Goal: Communication & Community: Answer question/provide support

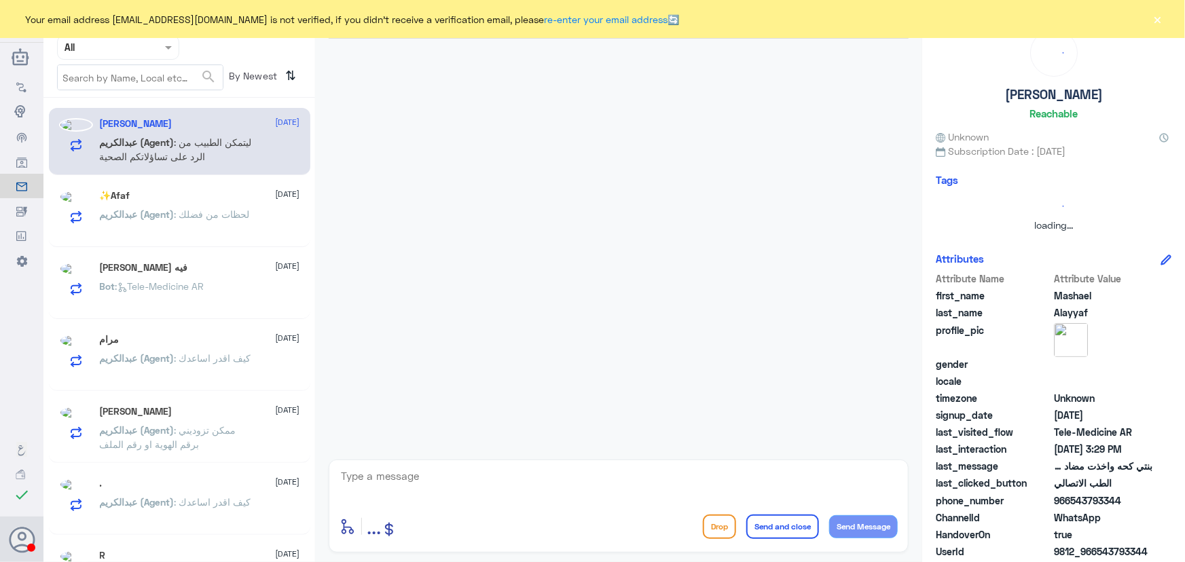
click at [160, 49] on div at bounding box center [118, 47] width 121 height 16
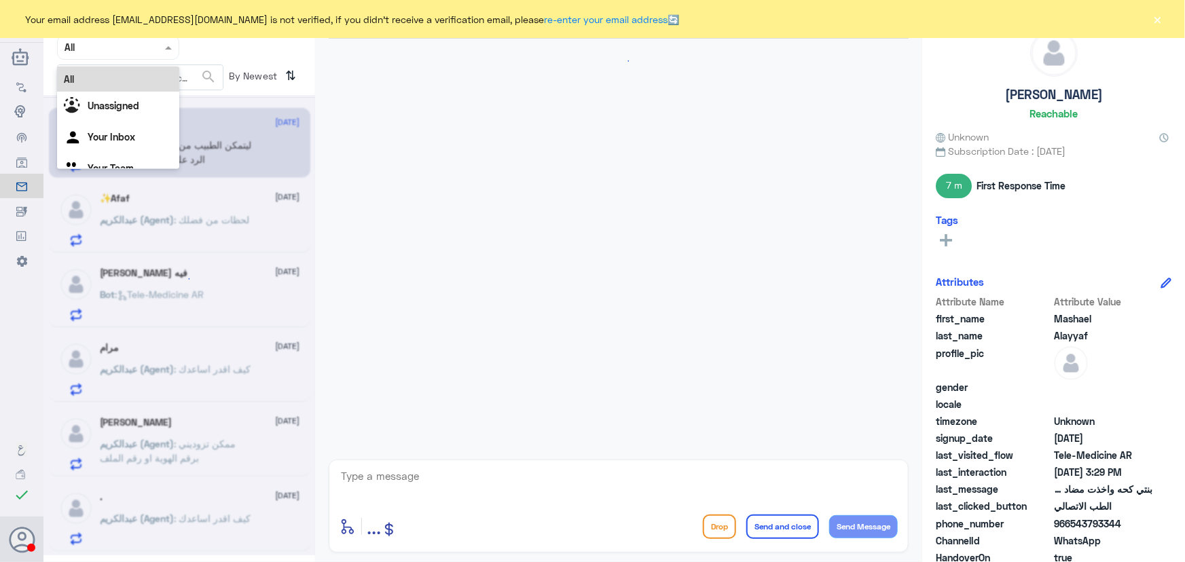
scroll to position [943, 0]
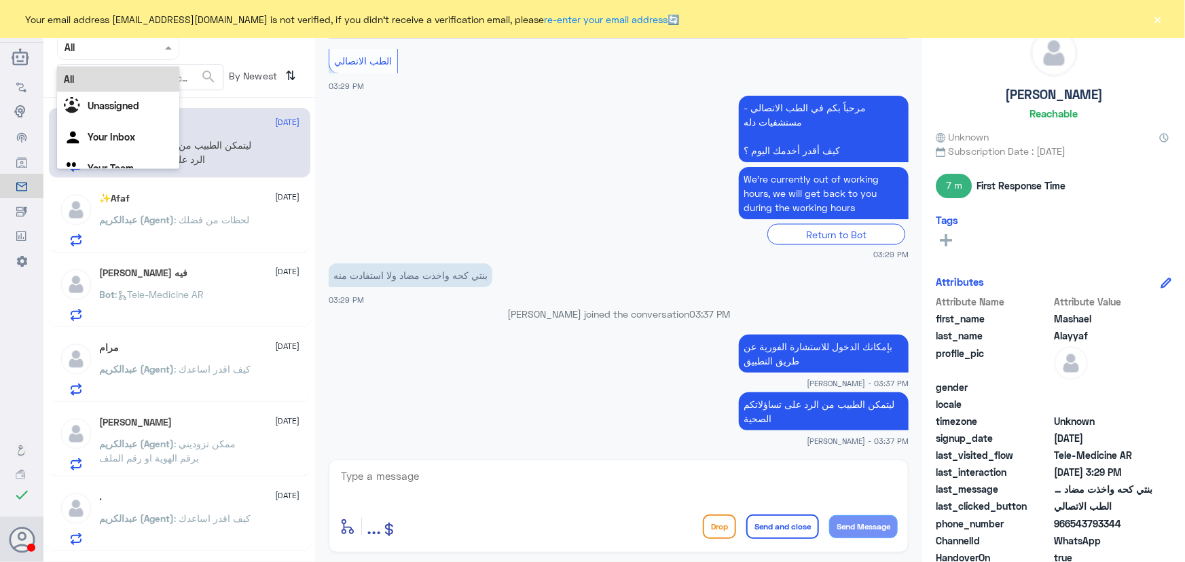
click at [160, 49] on div at bounding box center [118, 47] width 121 height 16
click at [160, 44] on div at bounding box center [118, 47] width 121 height 16
click at [132, 136] on Inbox "Your Inbox" at bounding box center [112, 137] width 48 height 12
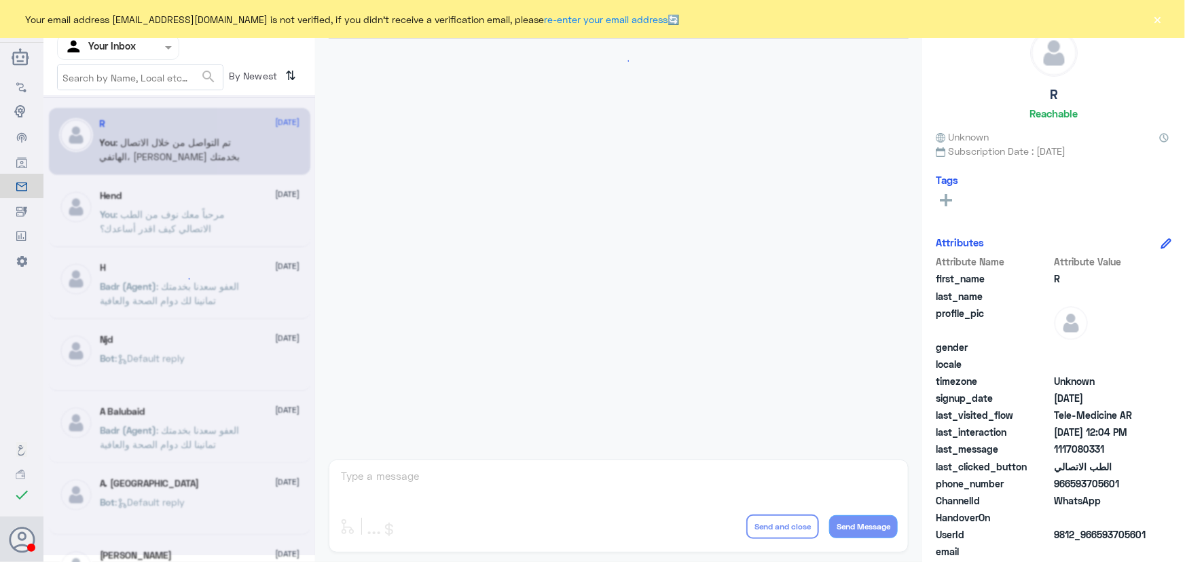
scroll to position [446, 0]
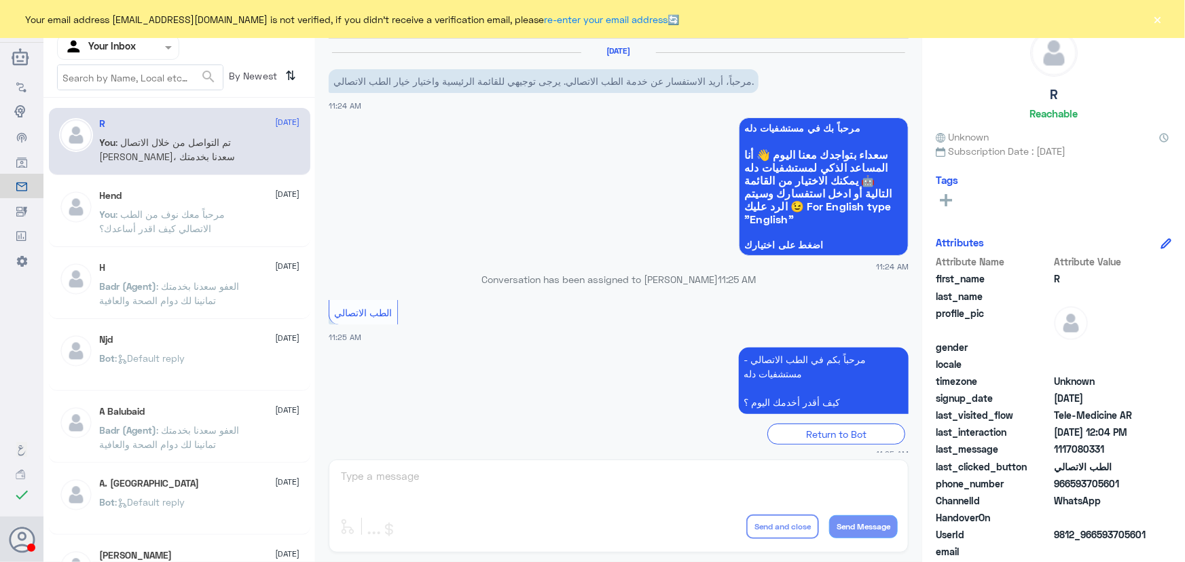
scroll to position [446, 0]
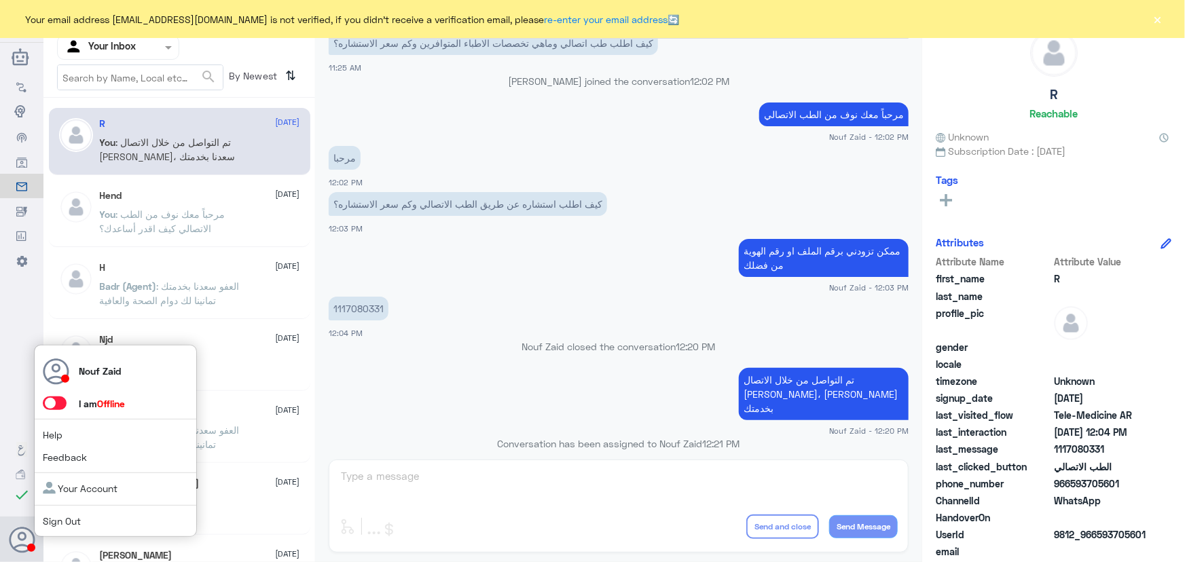
click at [55, 401] on span at bounding box center [55, 404] width 24 height 14
click at [0, 0] on input "checkbox" at bounding box center [0, 0] width 0 height 0
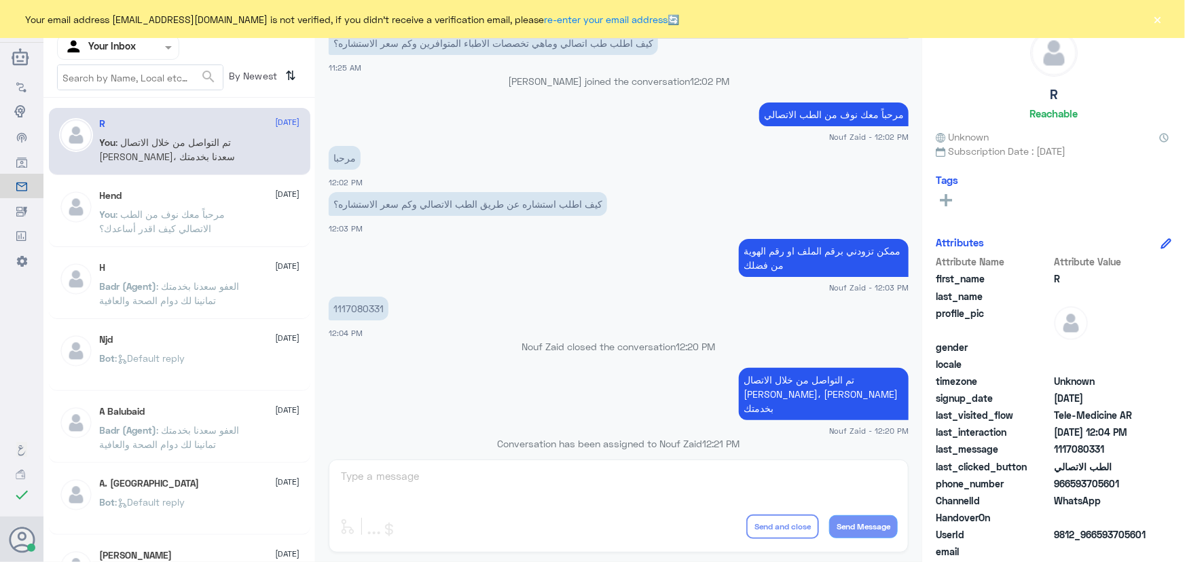
click at [156, 151] on span ": تم التواصل من خلال الاتصال الهاتفي، [PERSON_NAME] بخدمتك" at bounding box center [168, 149] width 136 height 26
click at [134, 213] on span ": مرحباً معك نوف من الطب الاتصالي كيف اقدر أساعدك؟" at bounding box center [163, 221] width 126 height 26
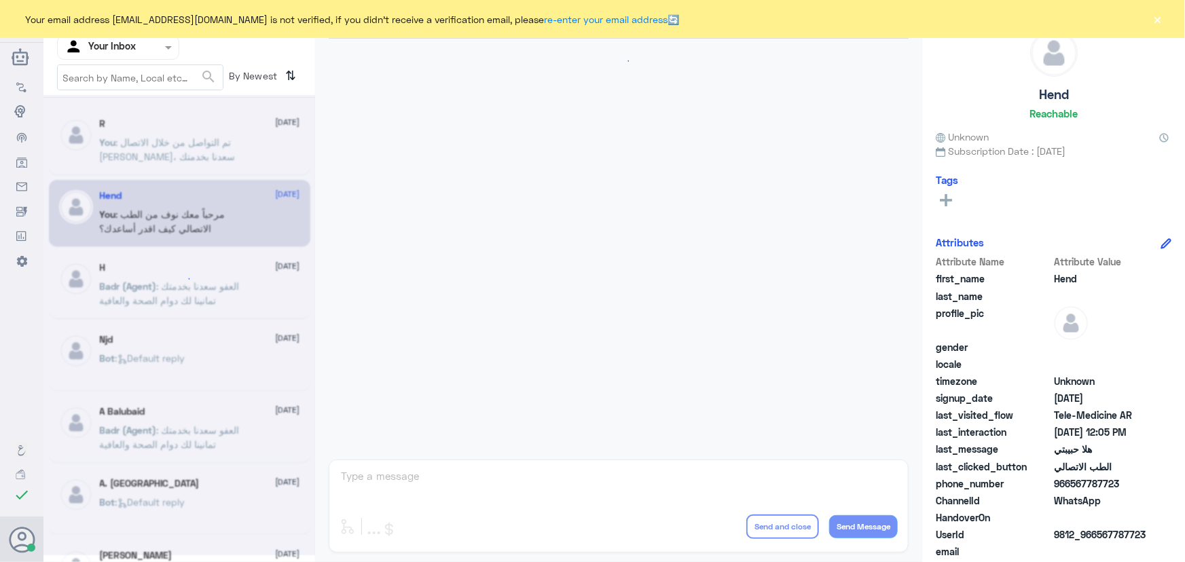
scroll to position [617, 0]
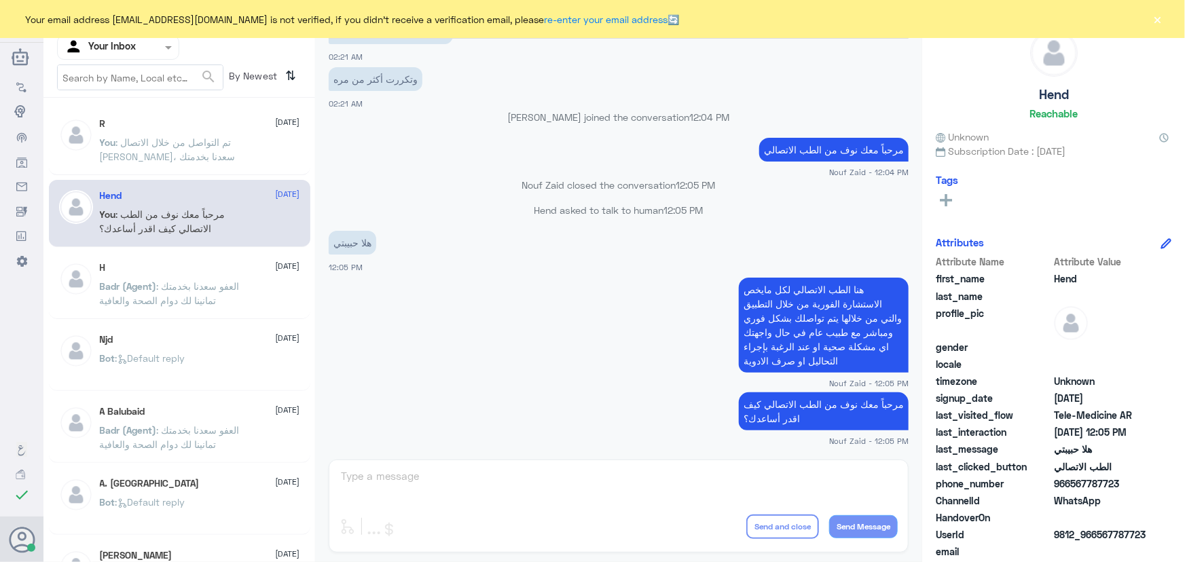
click at [147, 153] on span ": تم التواصل من خلال الاتصال الهاتفي، [PERSON_NAME] بخدمتك" at bounding box center [168, 149] width 136 height 26
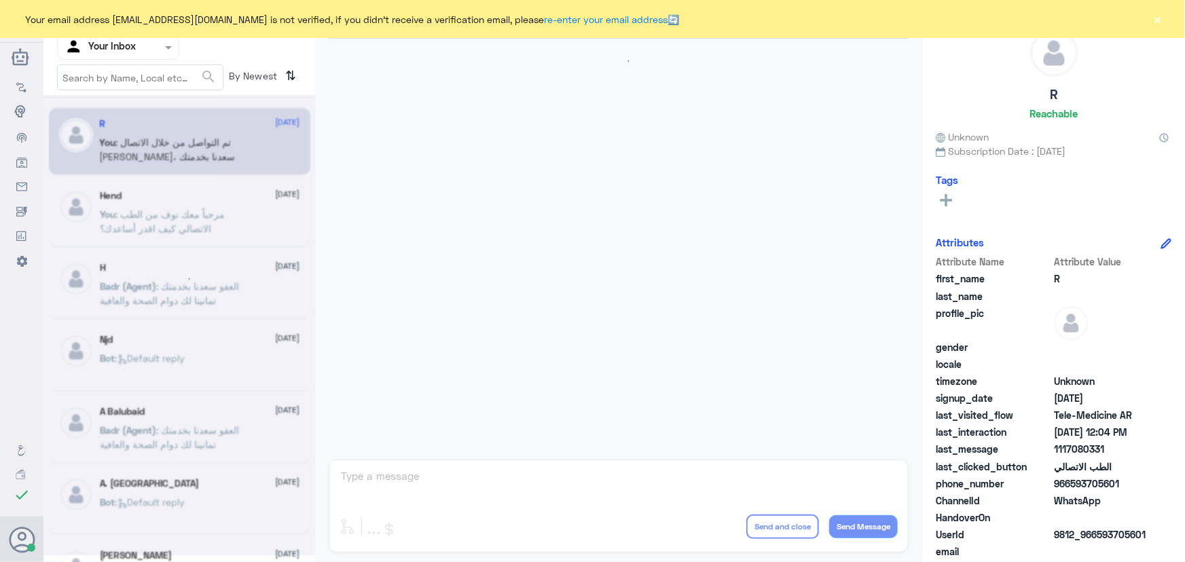
scroll to position [446, 0]
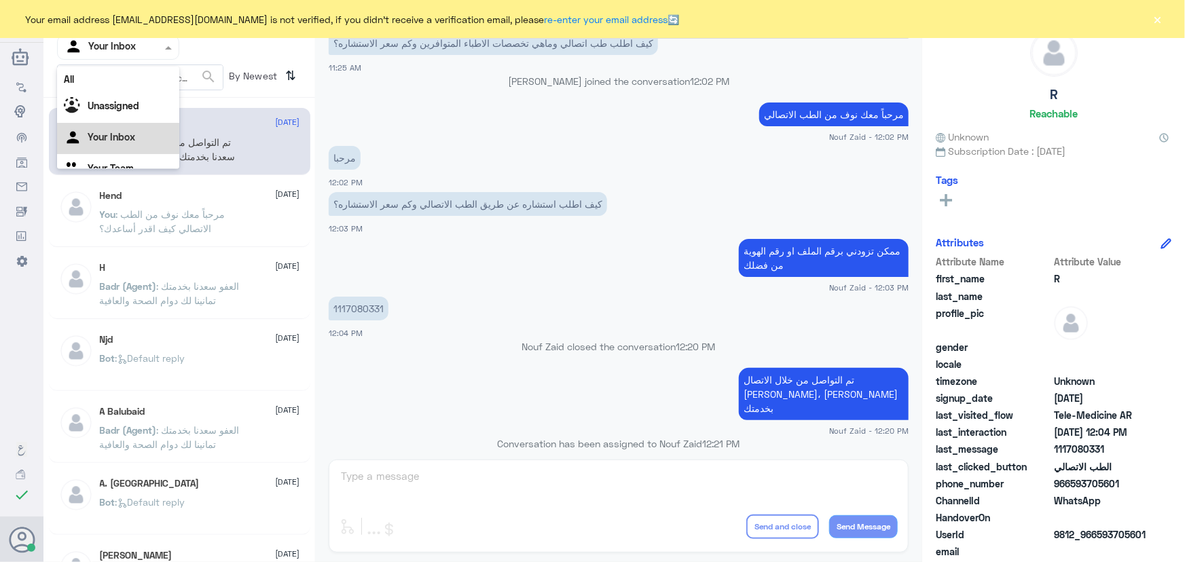
click at [149, 54] on div at bounding box center [118, 47] width 121 height 16
click at [147, 102] on div "Unassigned" at bounding box center [118, 107] width 122 height 31
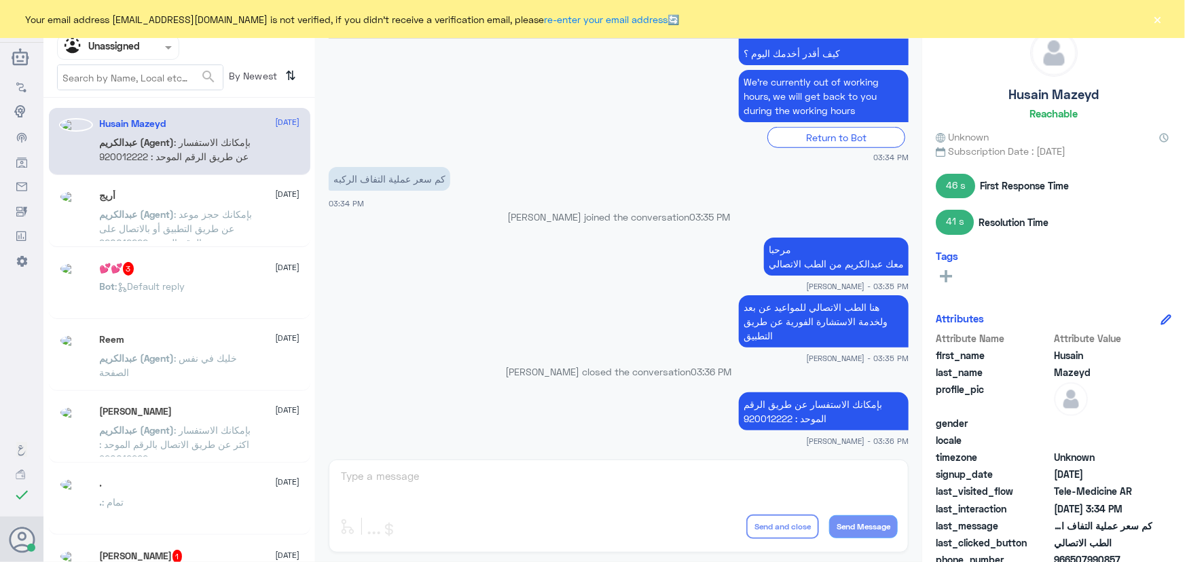
scroll to position [7, 0]
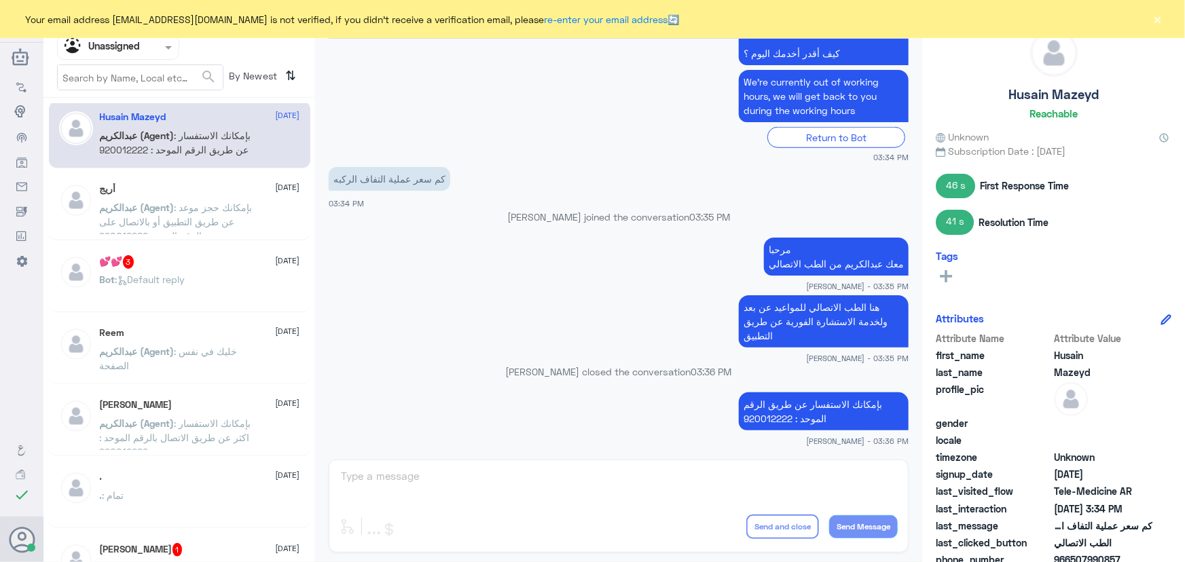
click at [166, 40] on span at bounding box center [170, 47] width 17 height 14
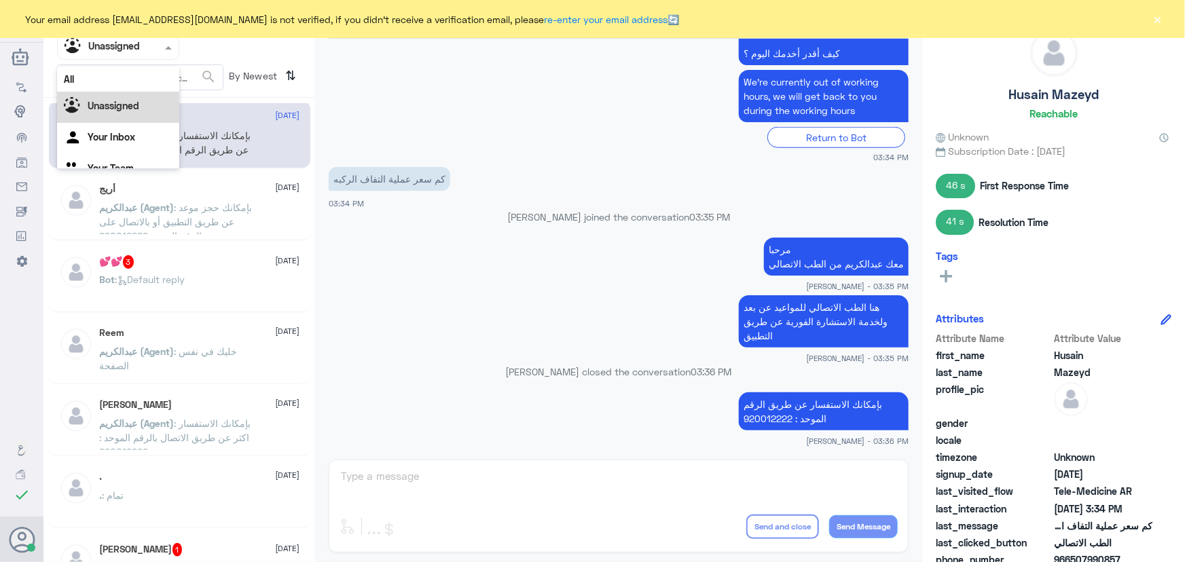
scroll to position [17, 0]
click at [128, 118] on Inbox "Your Inbox" at bounding box center [112, 120] width 48 height 12
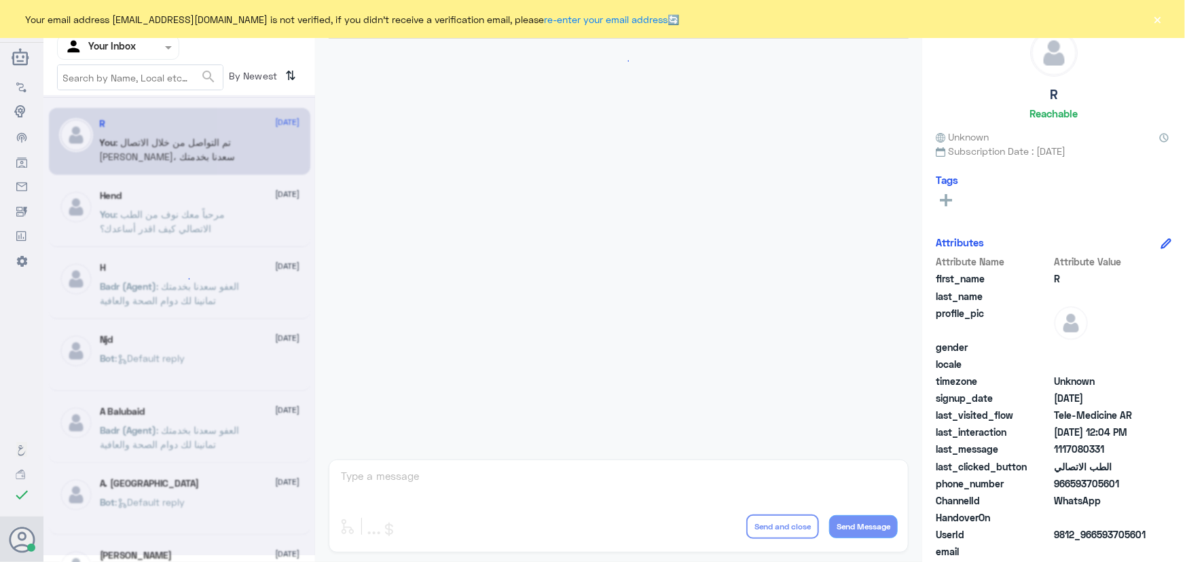
scroll to position [446, 0]
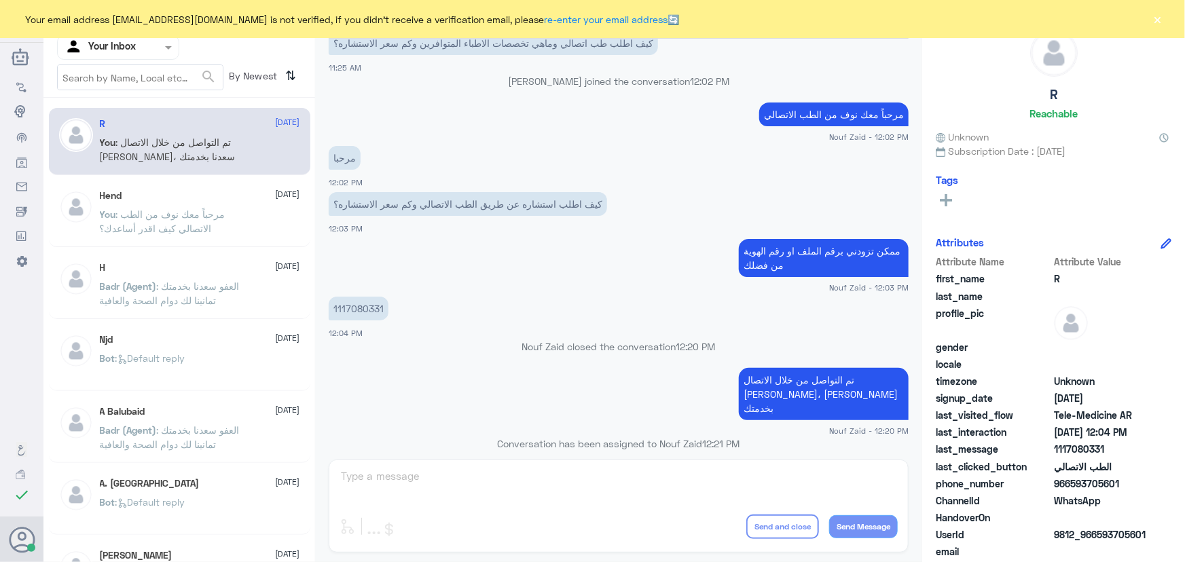
drag, startPoint x: 183, startPoint y: 136, endPoint x: 182, endPoint y: 152, distance: 16.3
click at [183, 136] on span ": تم التواصل من خلال الاتصال الهاتفي، [PERSON_NAME] بخدمتك" at bounding box center [168, 149] width 136 height 26
click at [181, 208] on span ": مرحباً معك نوف من الطب الاتصالي كيف اقدر أساعدك؟" at bounding box center [163, 221] width 126 height 26
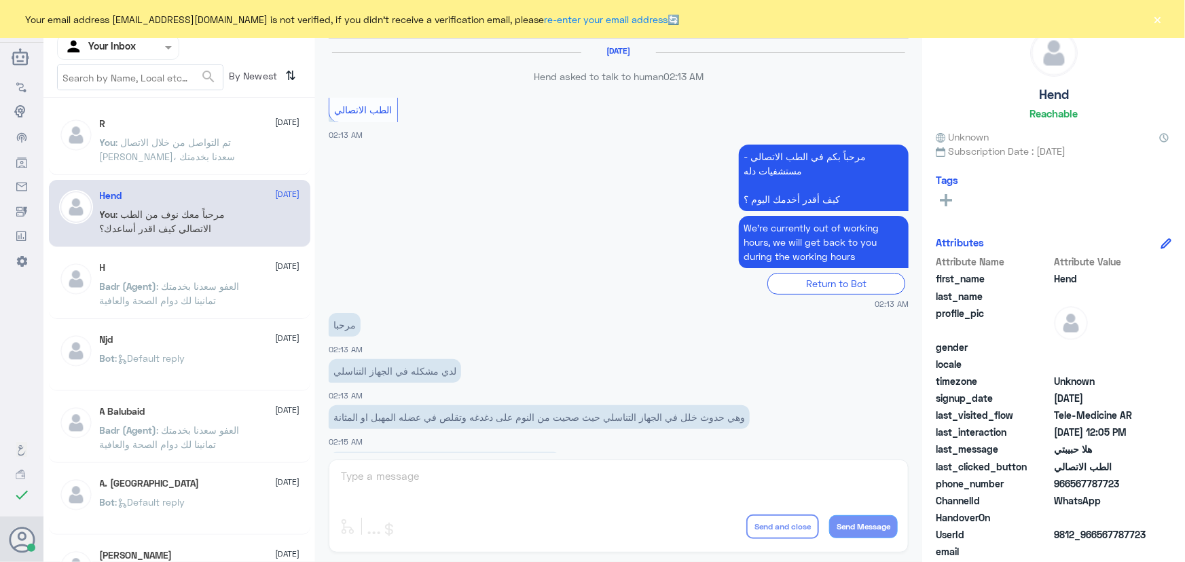
scroll to position [617, 0]
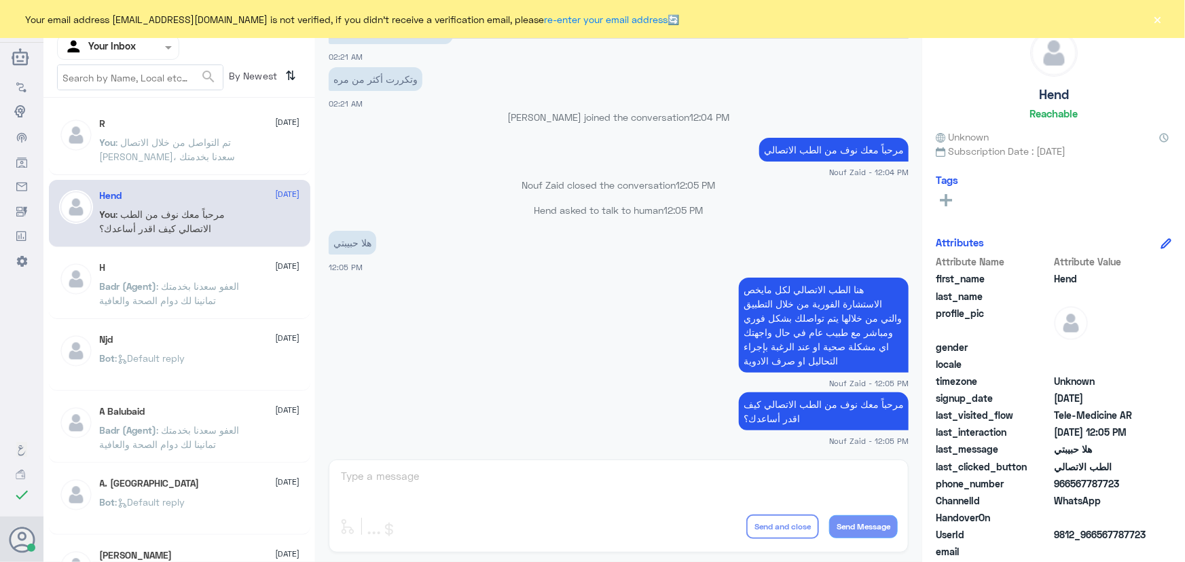
click at [169, 147] on span ": تم التواصل من خلال الاتصال الهاتفي، [PERSON_NAME] بخدمتك" at bounding box center [168, 149] width 136 height 26
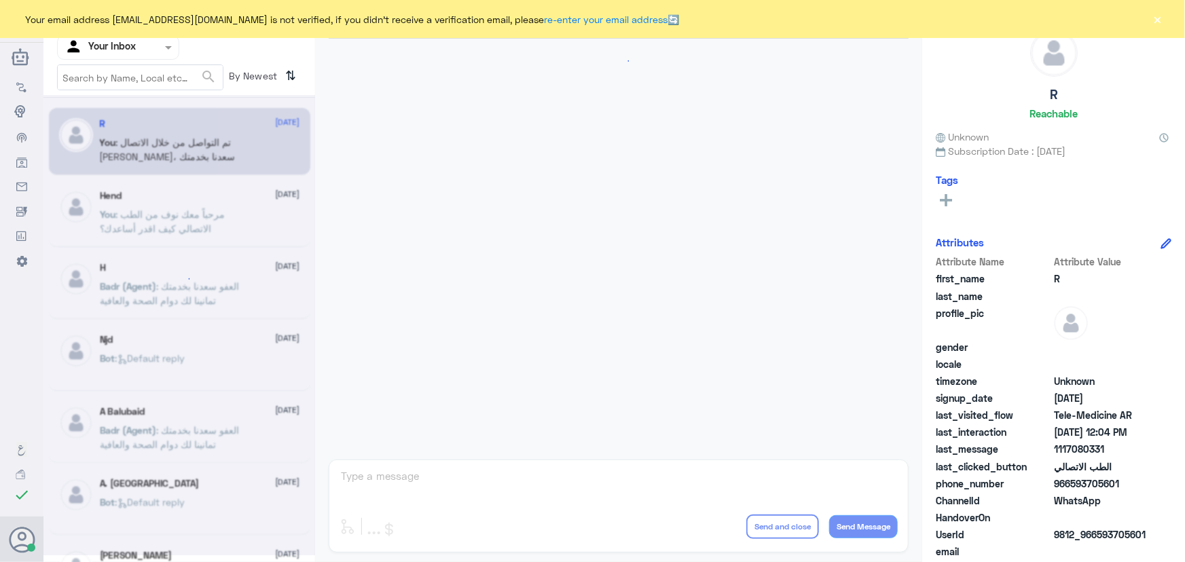
scroll to position [446, 0]
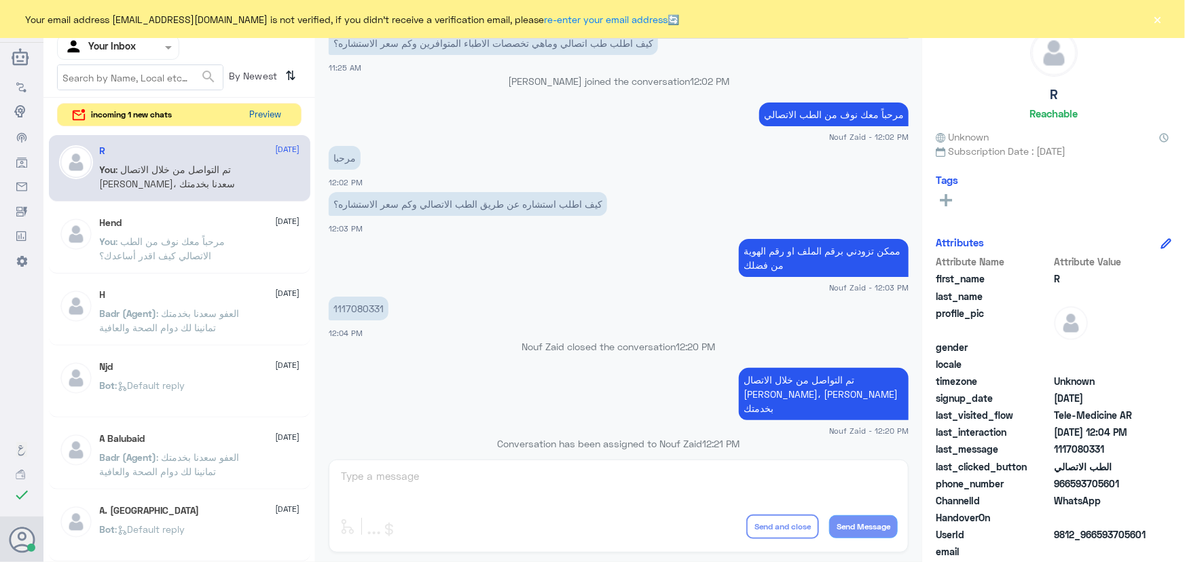
drag, startPoint x: 236, startPoint y: 113, endPoint x: 253, endPoint y: 113, distance: 17.0
click at [244, 113] on div "incoming 1 new chats Preview" at bounding box center [179, 115] width 244 height 24
click at [143, 53] on div at bounding box center [118, 47] width 121 height 16
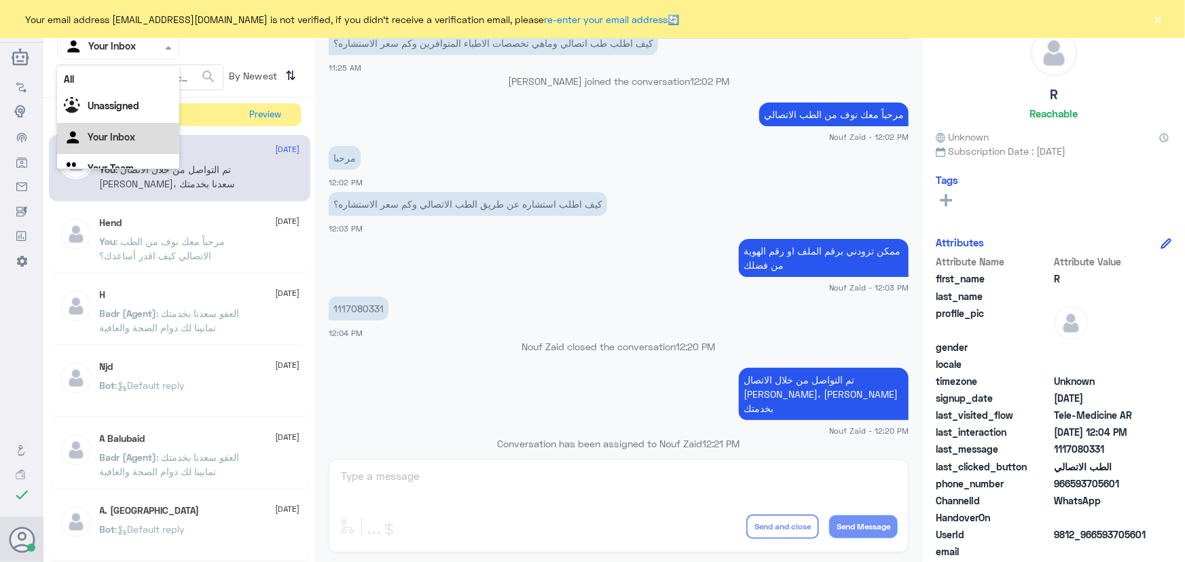
scroll to position [17, 0]
click at [126, 119] on Inbox "Your Inbox" at bounding box center [112, 120] width 48 height 12
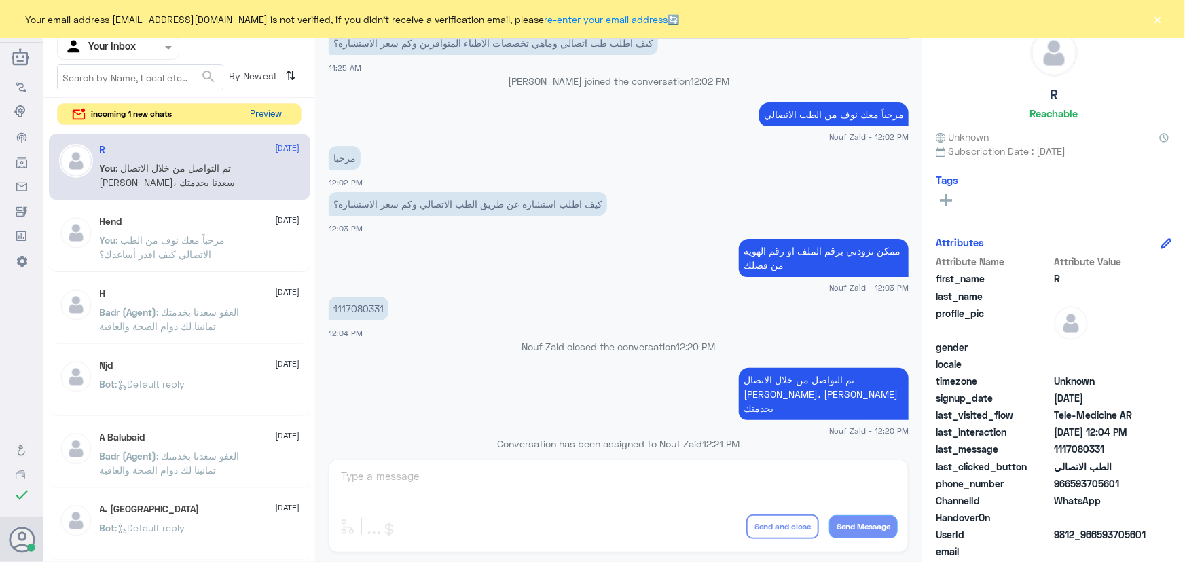
click at [257, 111] on button "Preview" at bounding box center [266, 114] width 42 height 21
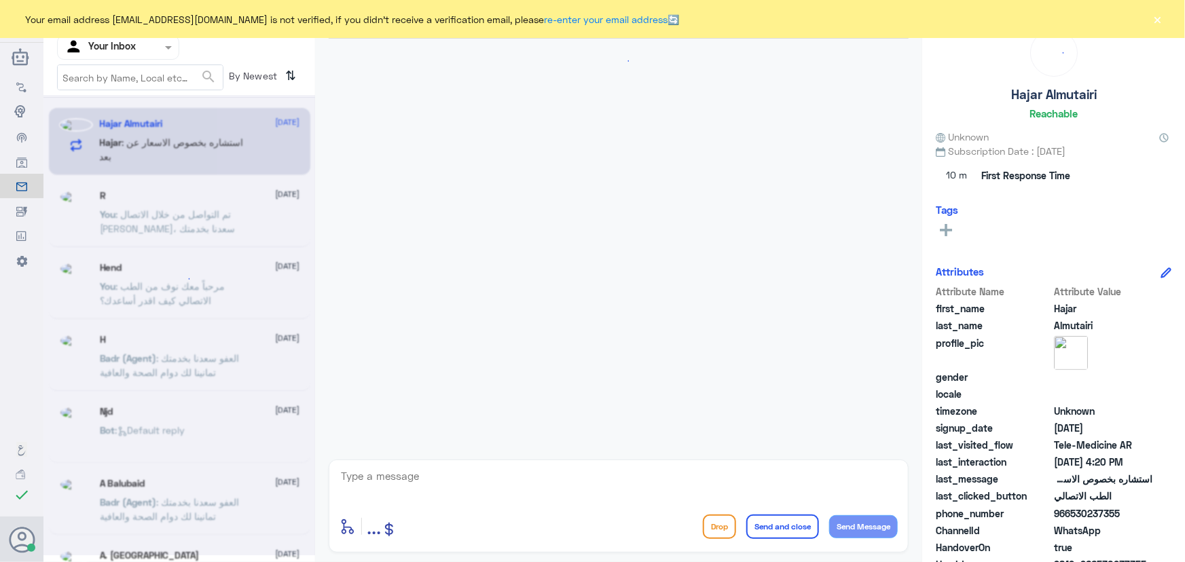
scroll to position [1072, 0]
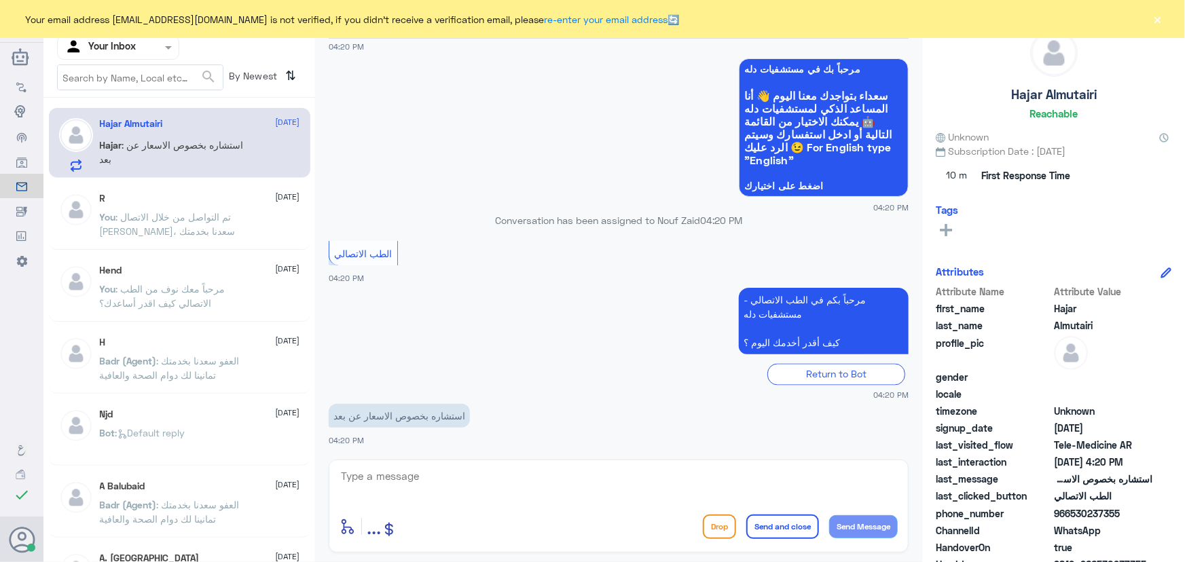
click at [389, 488] on textarea at bounding box center [619, 483] width 558 height 33
click at [1152, 14] on button "×" at bounding box center [1158, 19] width 14 height 14
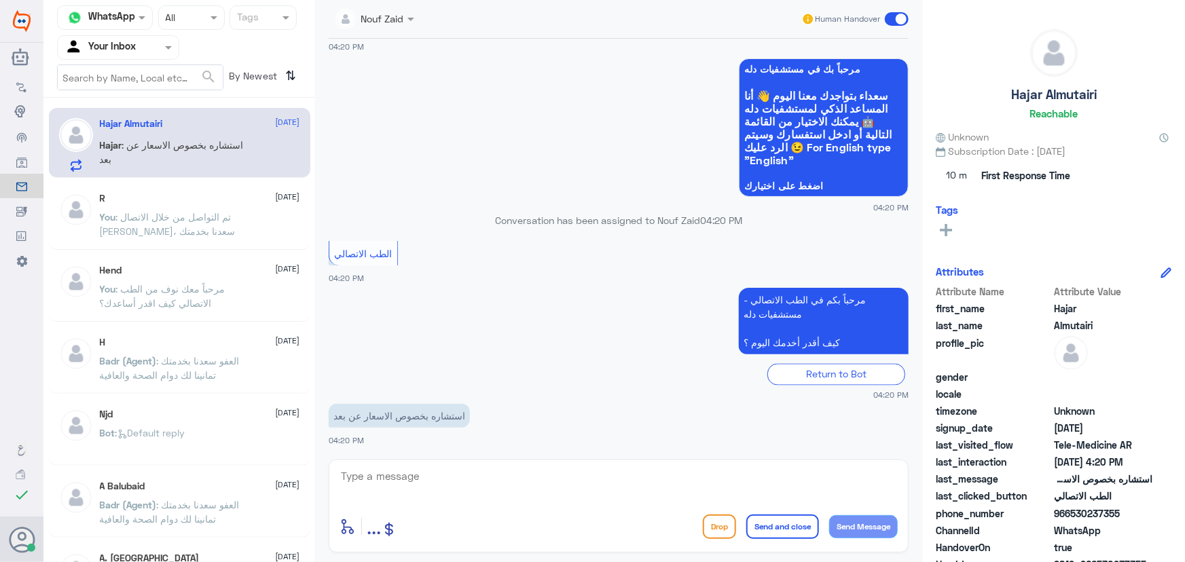
click at [390, 487] on textarea at bounding box center [619, 483] width 558 height 33
paste textarea "مرحباً معك نوف من الطب الاتصالي كيف اقدر أساعدك؟"
type textarea "مرحباً معك نوف من الطب الاتصالي كيف اقدر أساعدك؟"
click at [879, 526] on button "Send Message" at bounding box center [863, 526] width 69 height 23
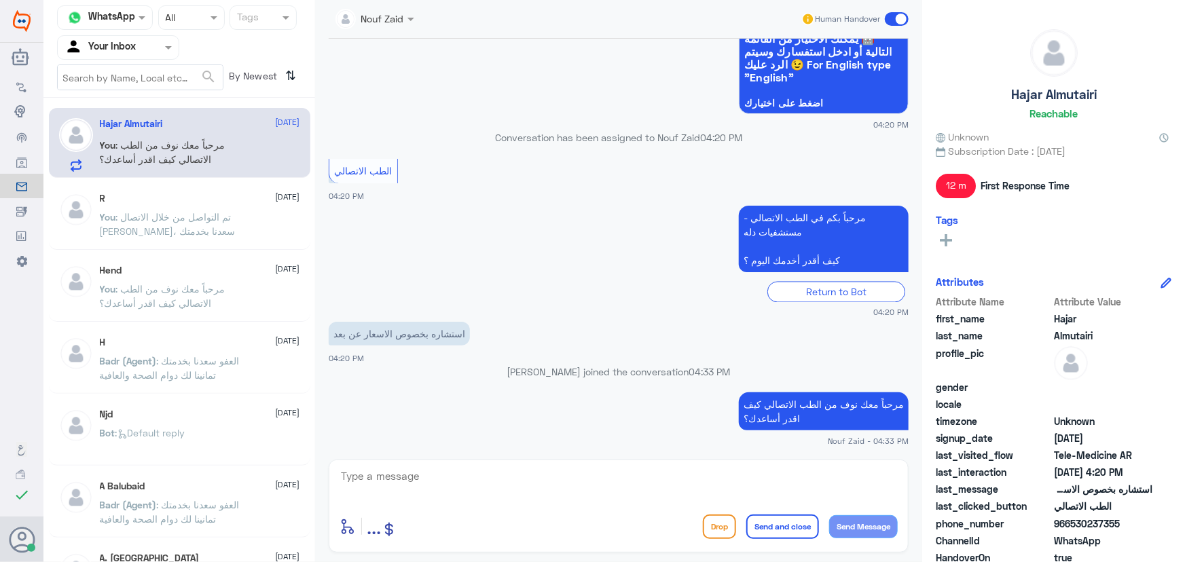
click at [433, 481] on textarea at bounding box center [619, 483] width 558 height 33
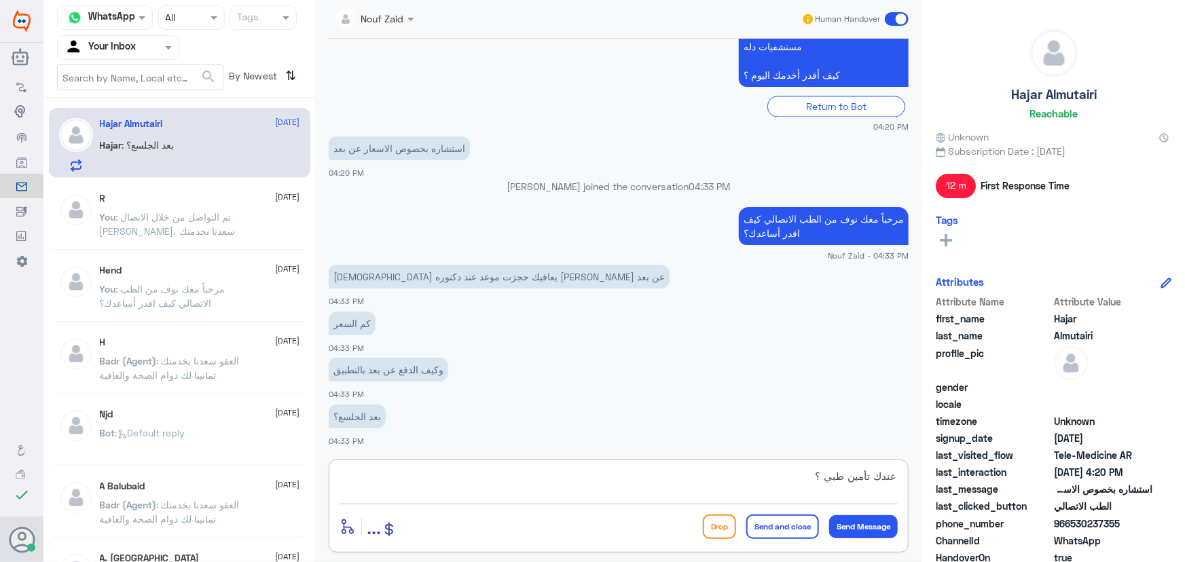
scroll to position [1362, 0]
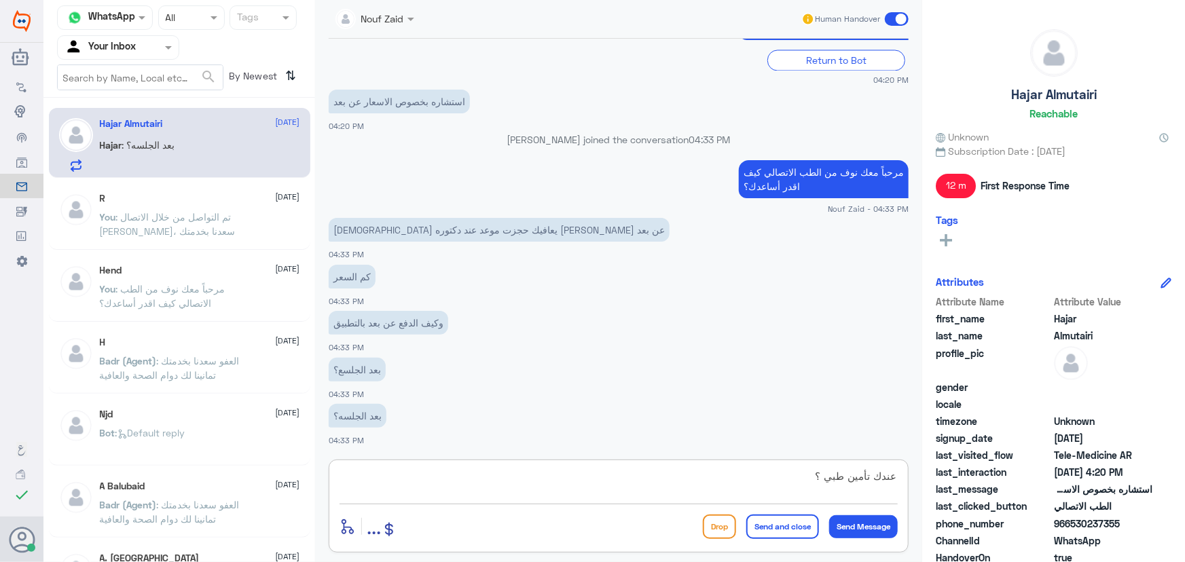
drag, startPoint x: 800, startPoint y: 473, endPoint x: 872, endPoint y: 475, distance: 72.0
click at [872, 475] on textarea "عندك تأمين طبي ؟" at bounding box center [619, 483] width 558 height 33
type textarea "عند دخول الموعد يتم الدفع"
click at [880, 523] on button "Send Message" at bounding box center [863, 526] width 69 height 23
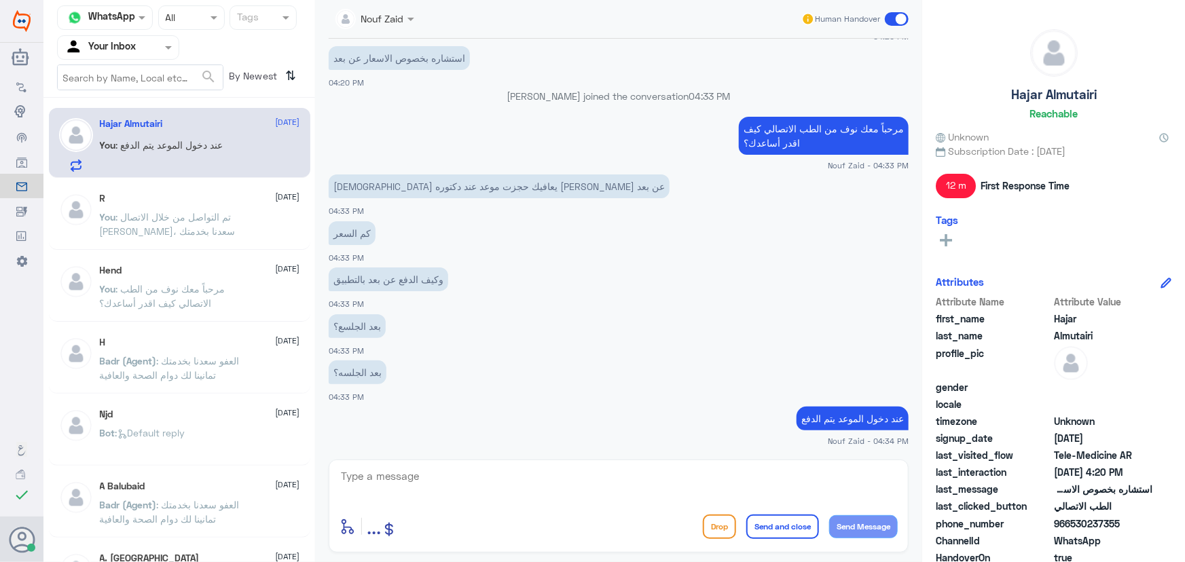
click at [451, 485] on textarea at bounding box center [619, 483] width 558 height 33
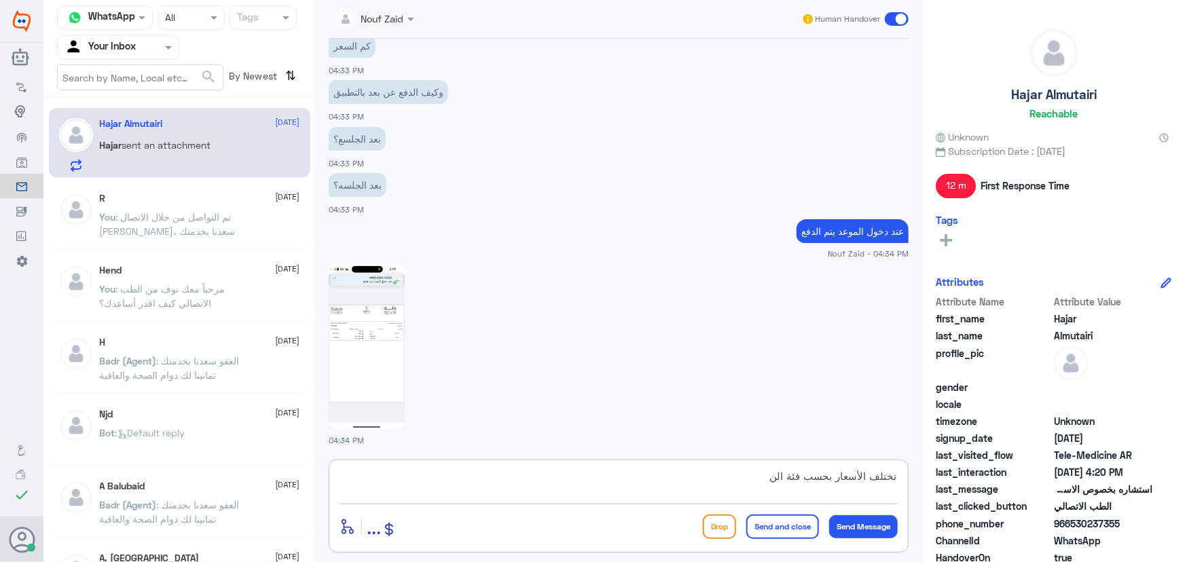
scroll to position [1639, 0]
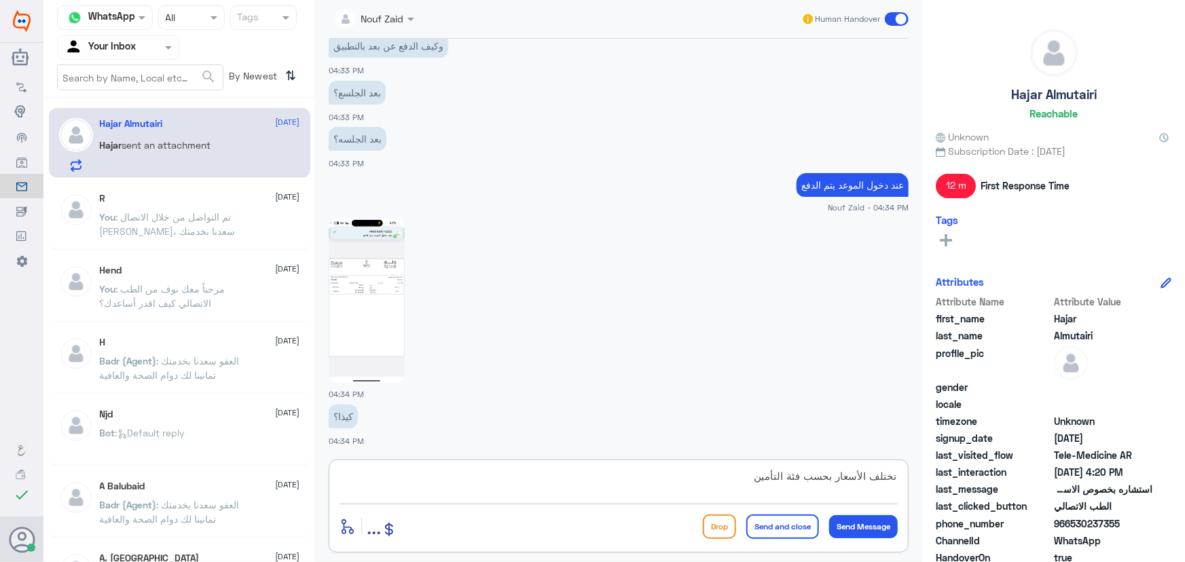
type textarea "تختلف الأسعار بحسب فئة التأمين"
click at [872, 527] on button "Send Message" at bounding box center [863, 526] width 69 height 23
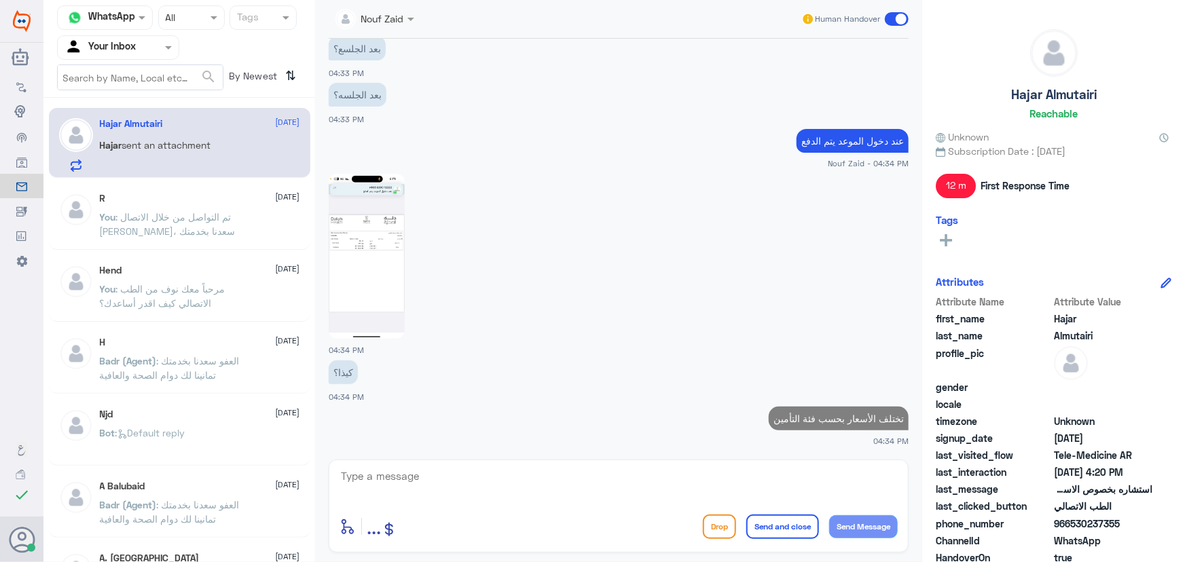
click at [368, 263] on img at bounding box center [367, 256] width 76 height 165
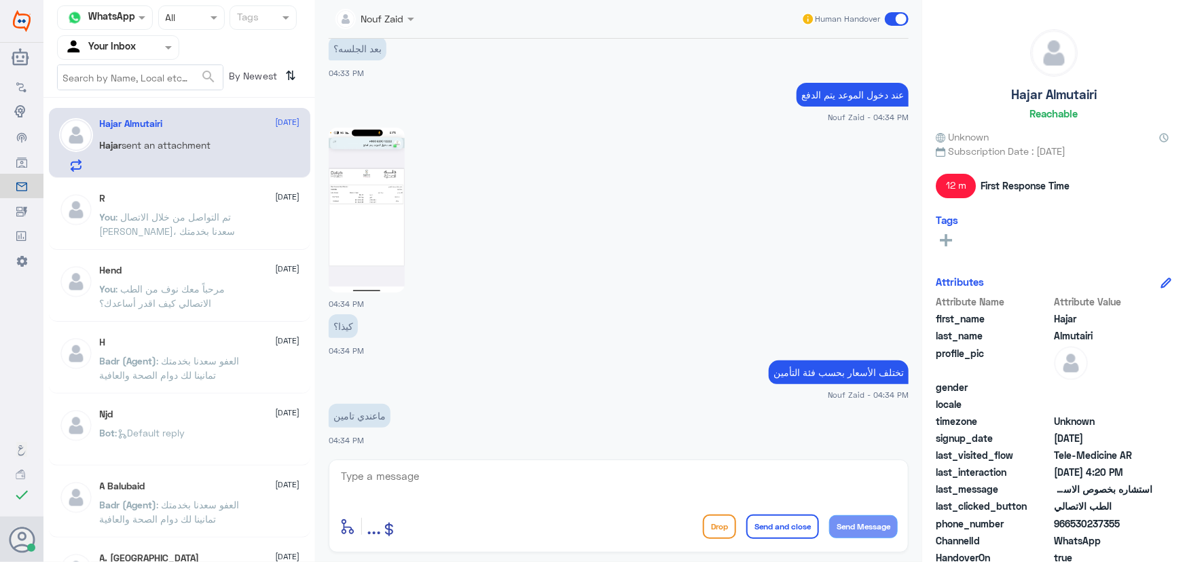
click at [403, 484] on textarea at bounding box center [619, 483] width 558 height 33
click at [397, 482] on textarea at bounding box center [619, 483] width 558 height 33
type textarea "س"
type textarea "315 ريال"
click at [877, 526] on button "Send Message" at bounding box center [863, 526] width 69 height 23
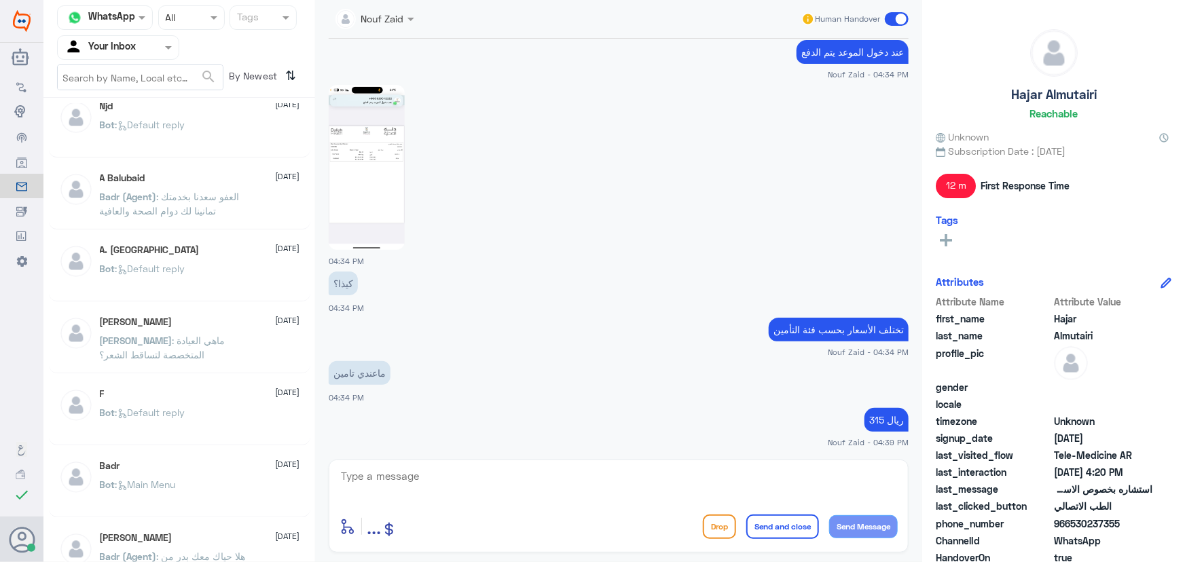
scroll to position [1819, 0]
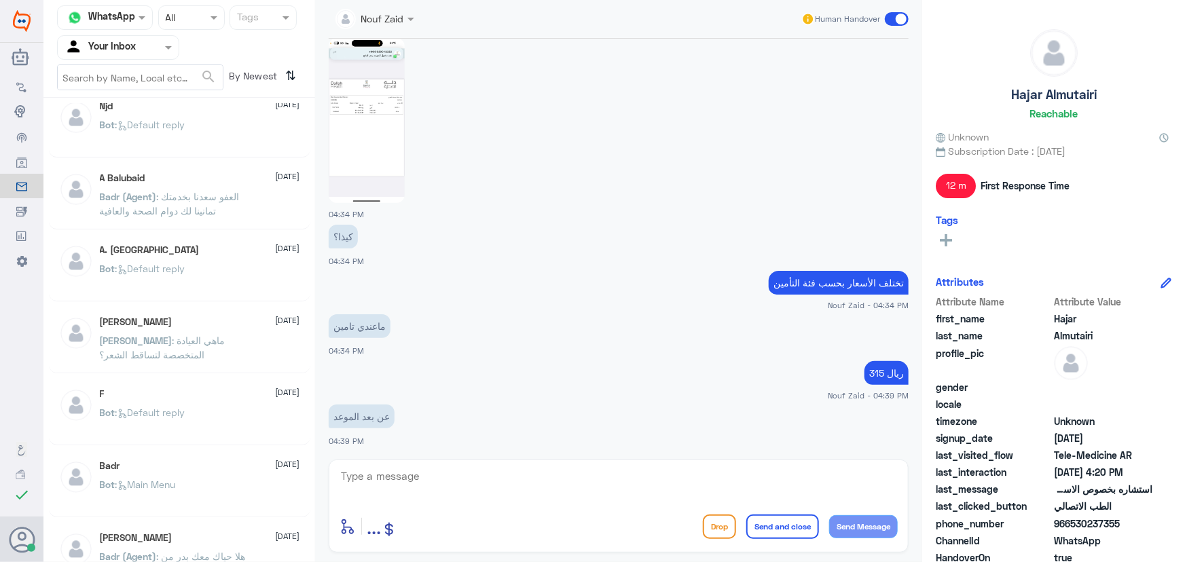
click at [400, 480] on textarea at bounding box center [619, 483] width 558 height 33
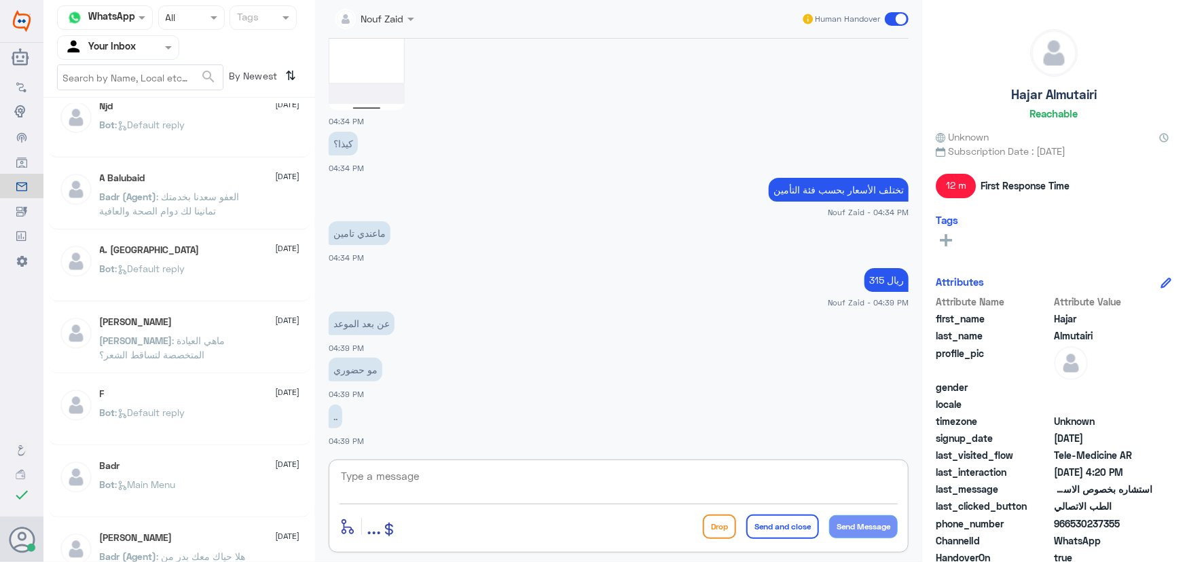
scroll to position [1959, 0]
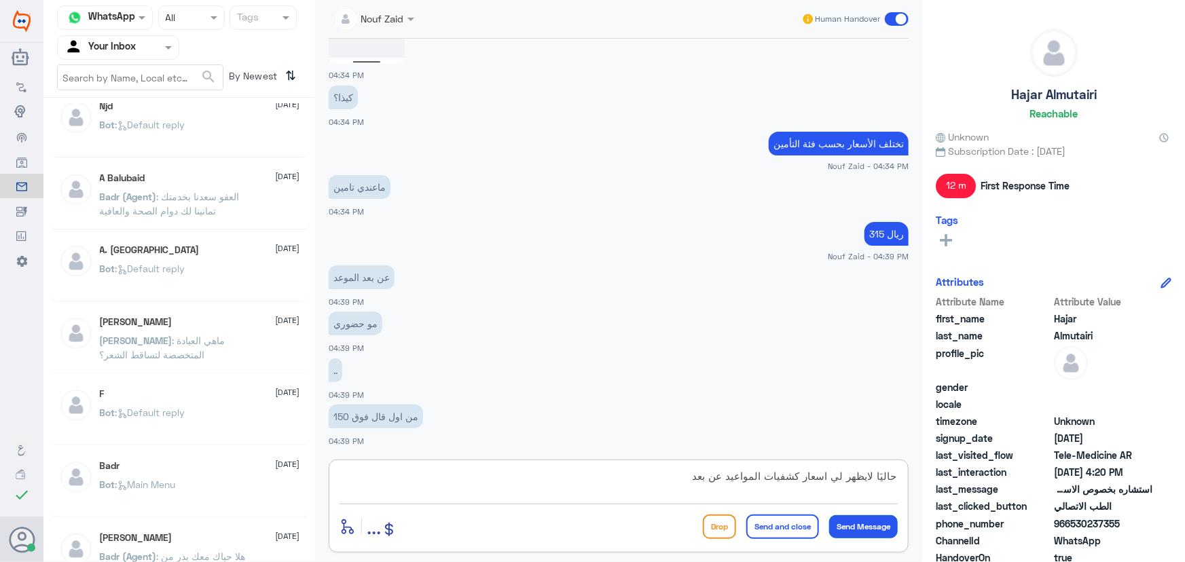
type textarea "حاليَا لايظهر لي اسعار كشفيات المواعيد عن بعد"
click at [843, 524] on button "Send Message" at bounding box center [863, 526] width 69 height 23
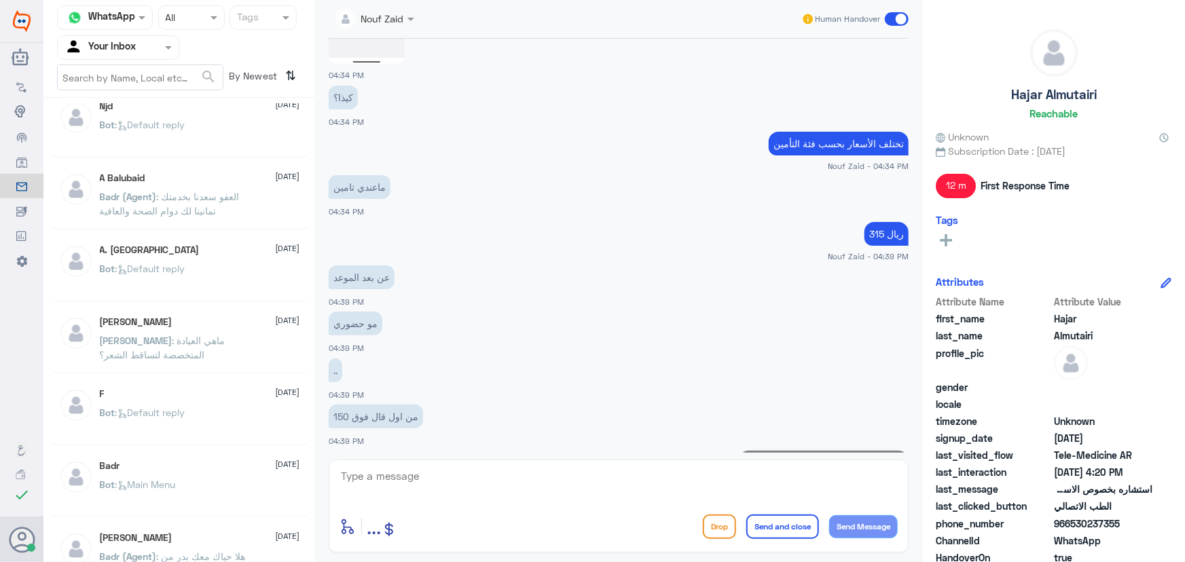
scroll to position [2017, 0]
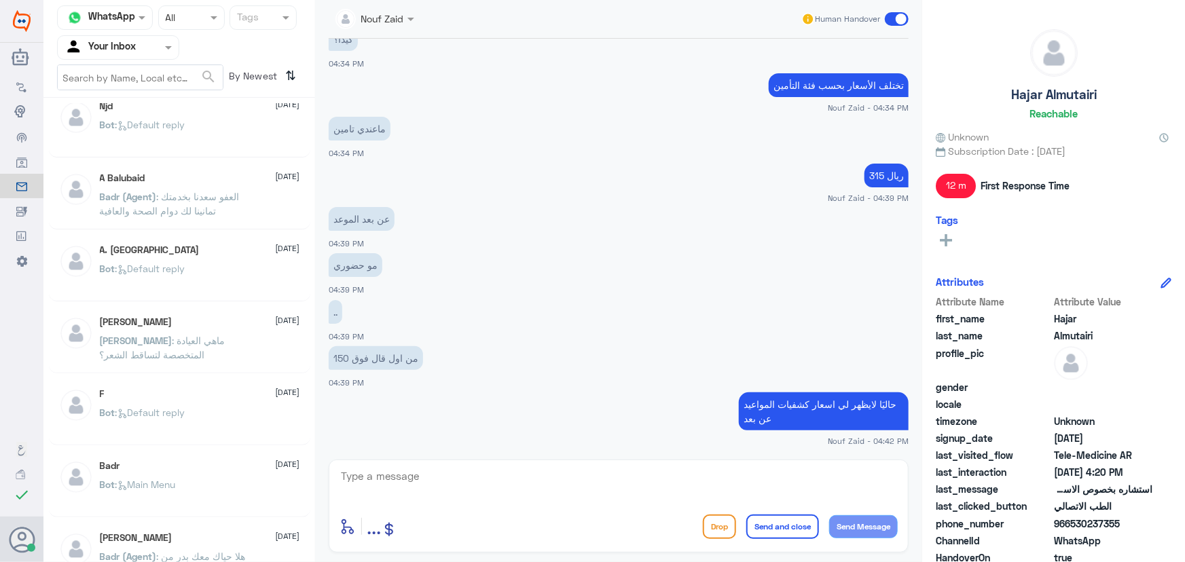
click at [869, 484] on textarea at bounding box center [619, 483] width 558 height 33
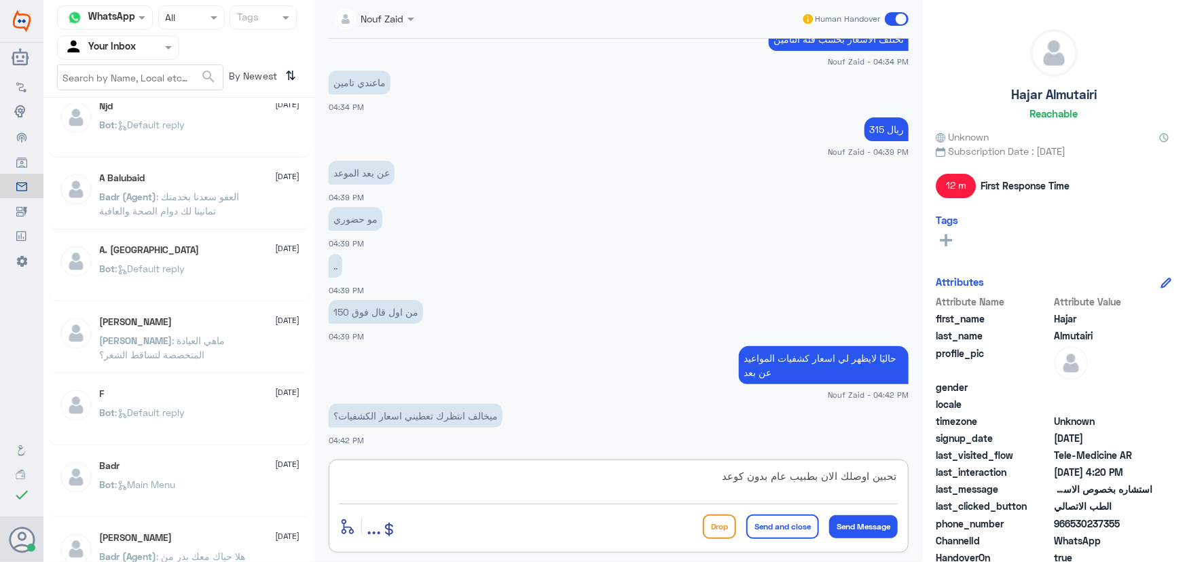
drag, startPoint x: 722, startPoint y: 482, endPoint x: 748, endPoint y: 469, distance: 29.2
click at [751, 477] on textarea "تحبين اوصلك الان بطبيب عام بدون كوعد" at bounding box center [619, 483] width 558 height 33
type textarea "تحبين اوصلك الان بطبيب عام بدون موعد؟"
click at [861, 520] on button "Send Message" at bounding box center [863, 526] width 69 height 23
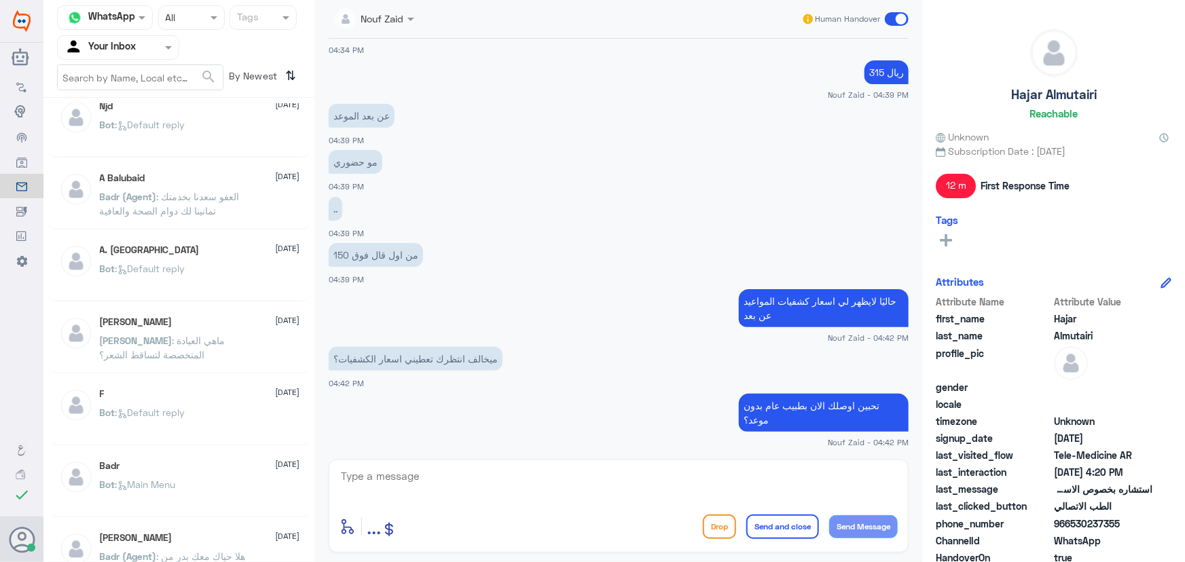
click at [398, 488] on textarea at bounding box center [619, 483] width 558 height 33
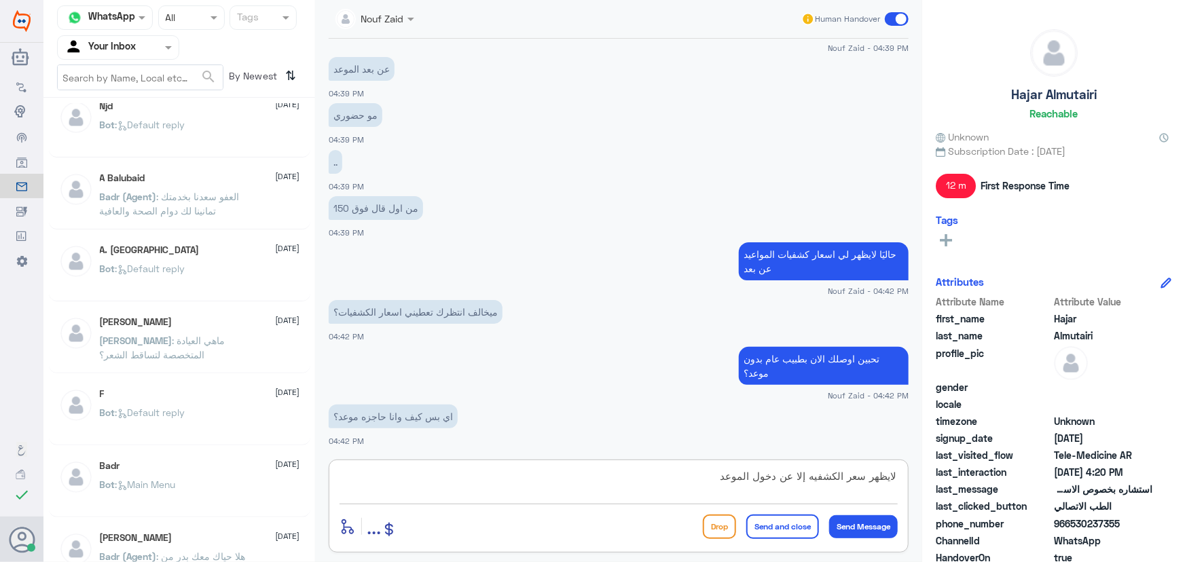
drag, startPoint x: 776, startPoint y: 474, endPoint x: 786, endPoint y: 486, distance: 15.4
click at [776, 475] on textarea "لايظهر سعر الكشفيه إلا عن دخول الموعد" at bounding box center [619, 483] width 558 height 33
click at [781, 475] on textarea "لايظهر سعر الكشفيه إلا عن دخول الموعد" at bounding box center [619, 483] width 558 height 33
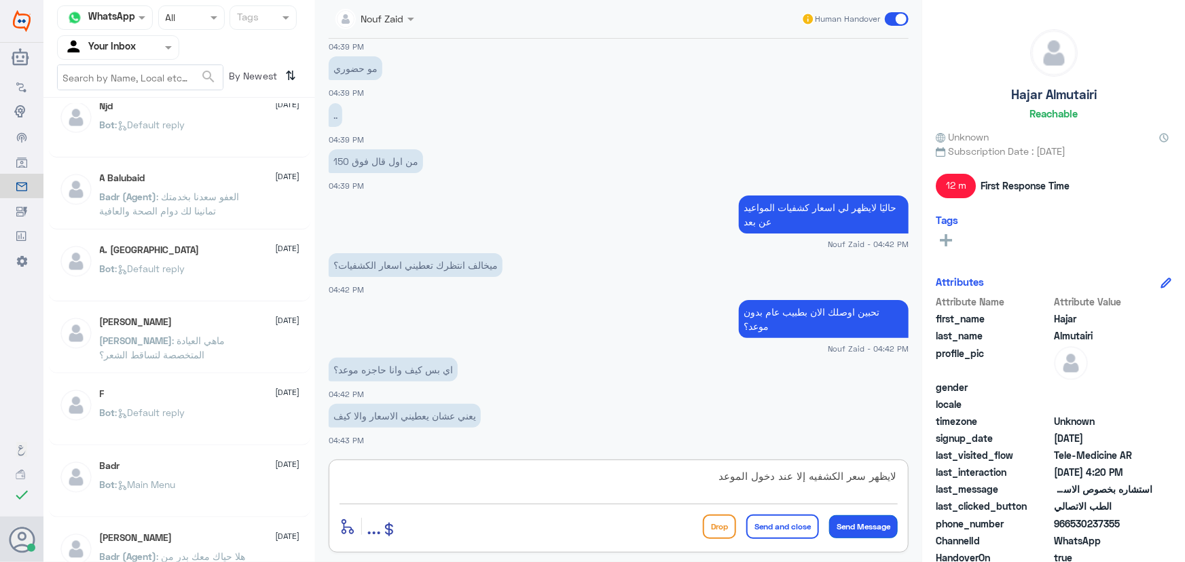
type textarea "لايظهر سعر الكشفيه إلا عند دخول الموعد"
click at [892, 526] on button "Send Message" at bounding box center [863, 526] width 69 height 23
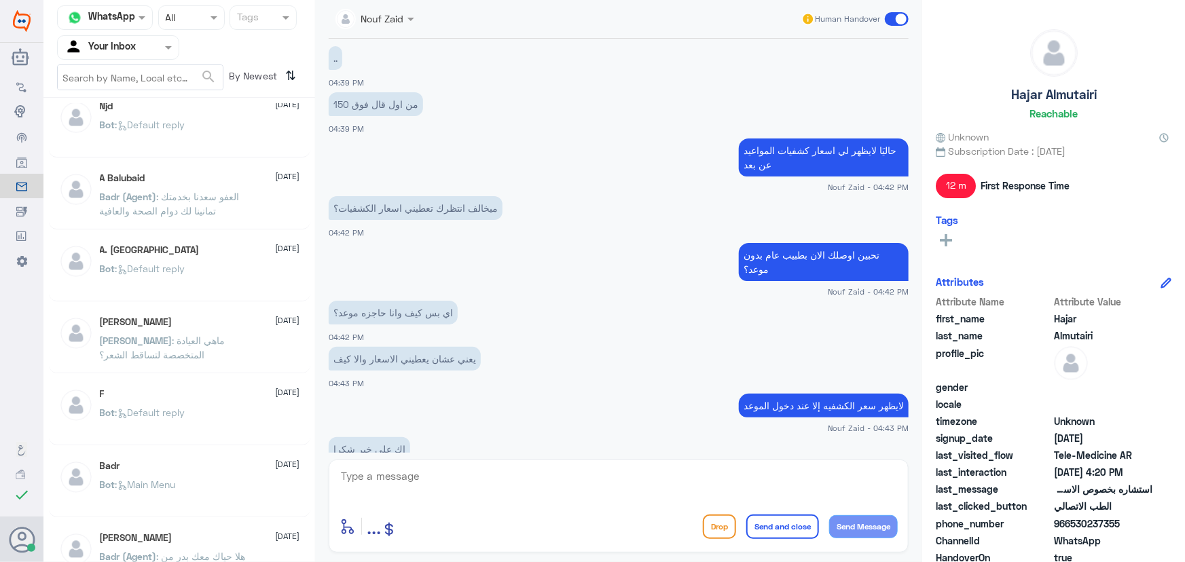
scroll to position [2317, 0]
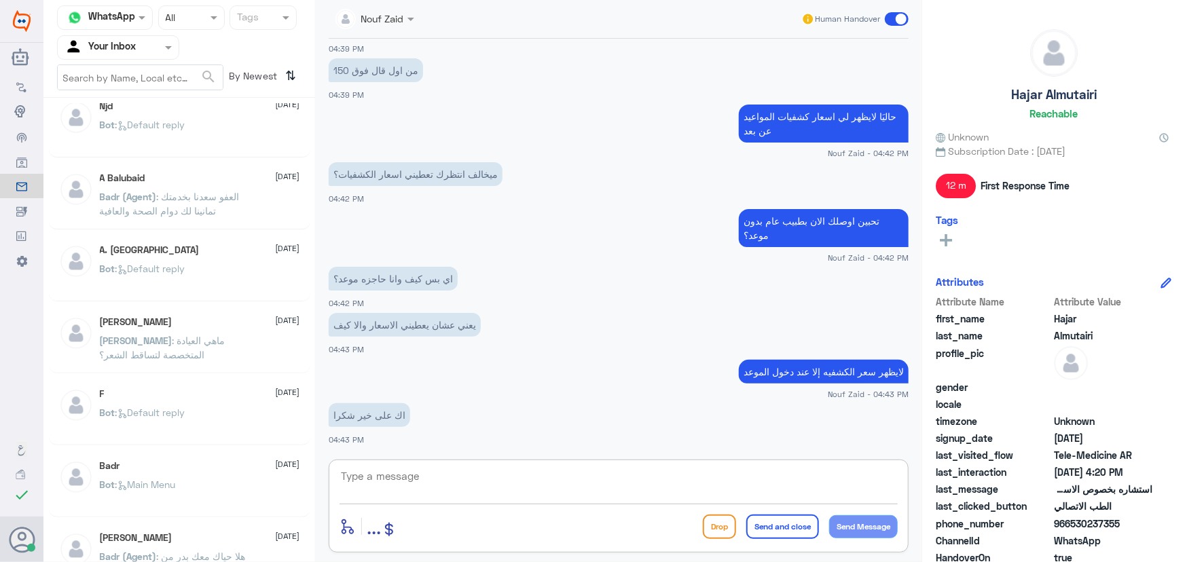
click at [380, 475] on textarea at bounding box center [619, 483] width 558 height 33
type textarea "تمنياتنا لك بدوام الصحه والعافيه"
click at [882, 526] on button "Send Message" at bounding box center [863, 526] width 69 height 23
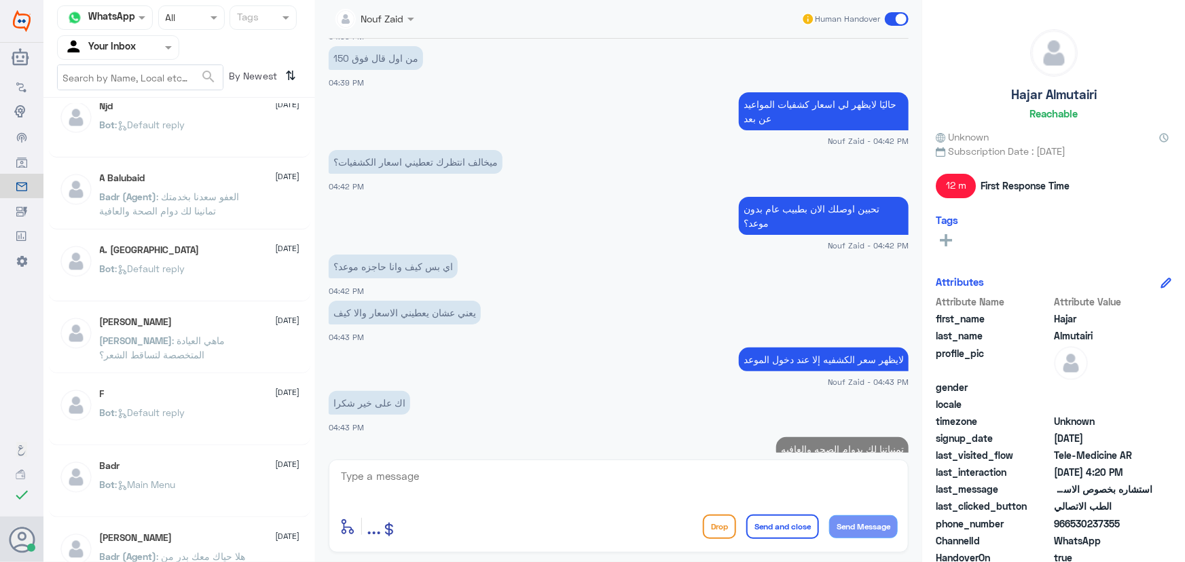
scroll to position [2361, 0]
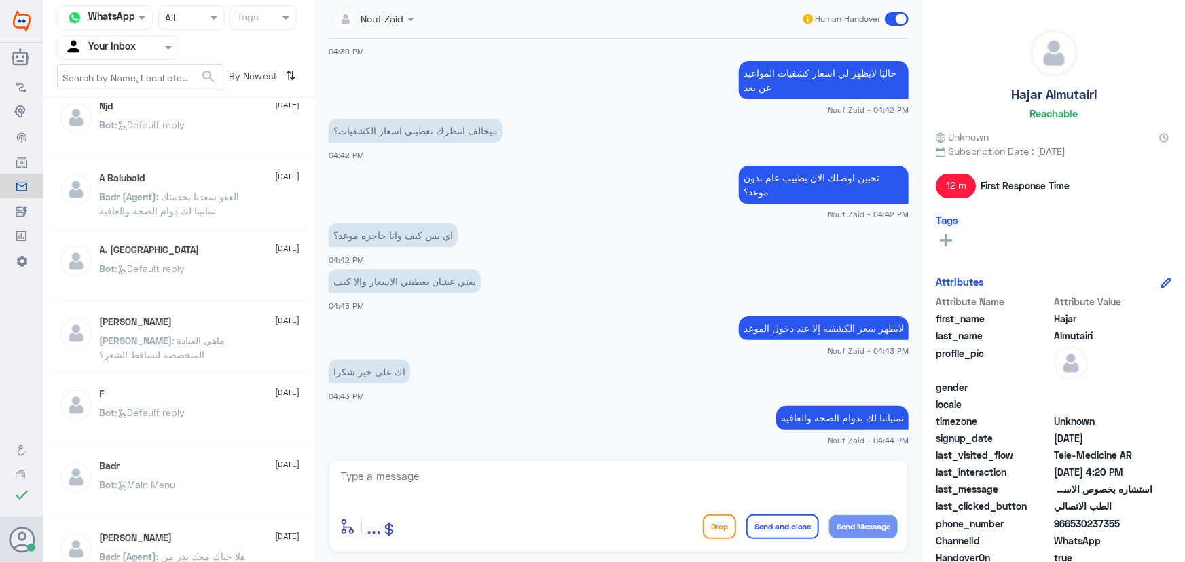
click at [780, 530] on button "Send and close" at bounding box center [782, 527] width 73 height 24
click at [781, 525] on button "Send and close" at bounding box center [782, 527] width 73 height 24
click at [767, 521] on button "Send and close" at bounding box center [782, 527] width 73 height 24
click at [896, 20] on span at bounding box center [897, 19] width 24 height 14
click at [0, 0] on input "checkbox" at bounding box center [0, 0] width 0 height 0
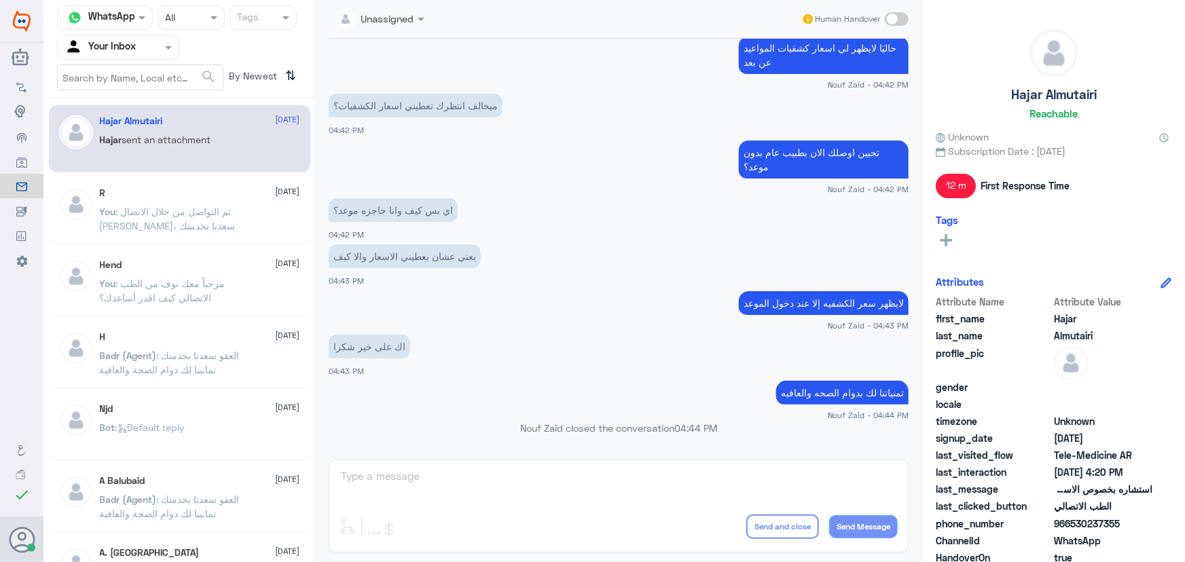
scroll to position [0, 0]
click at [136, 43] on input "text" at bounding box center [102, 47] width 75 height 16
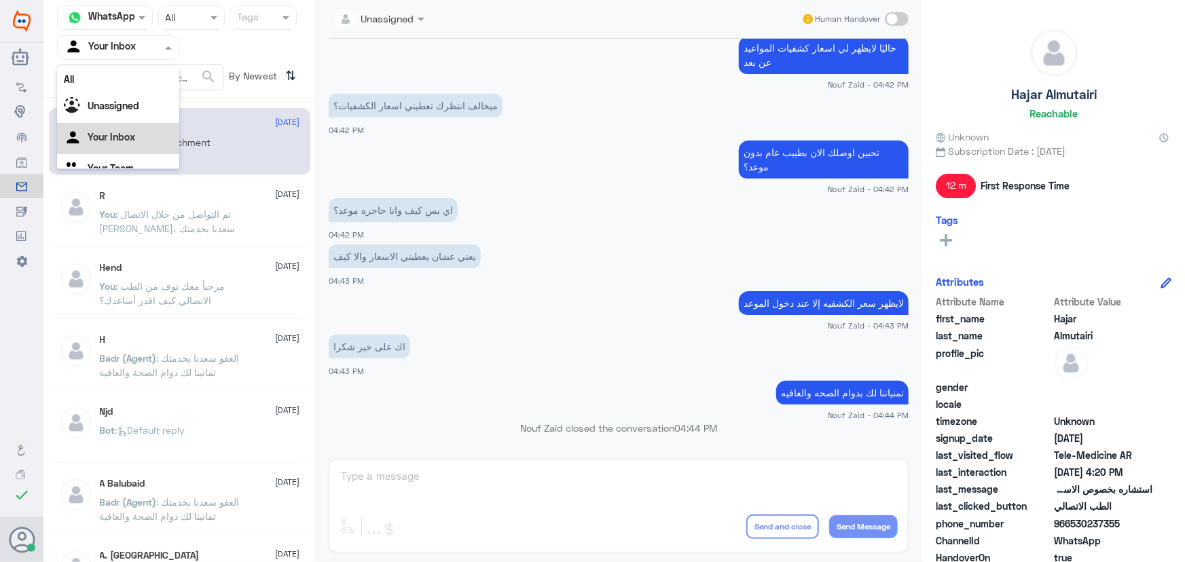
scroll to position [17, 0]
click at [122, 123] on Inbox "Your Inbox" at bounding box center [112, 120] width 48 height 12
